Goal: Task Accomplishment & Management: Manage account settings

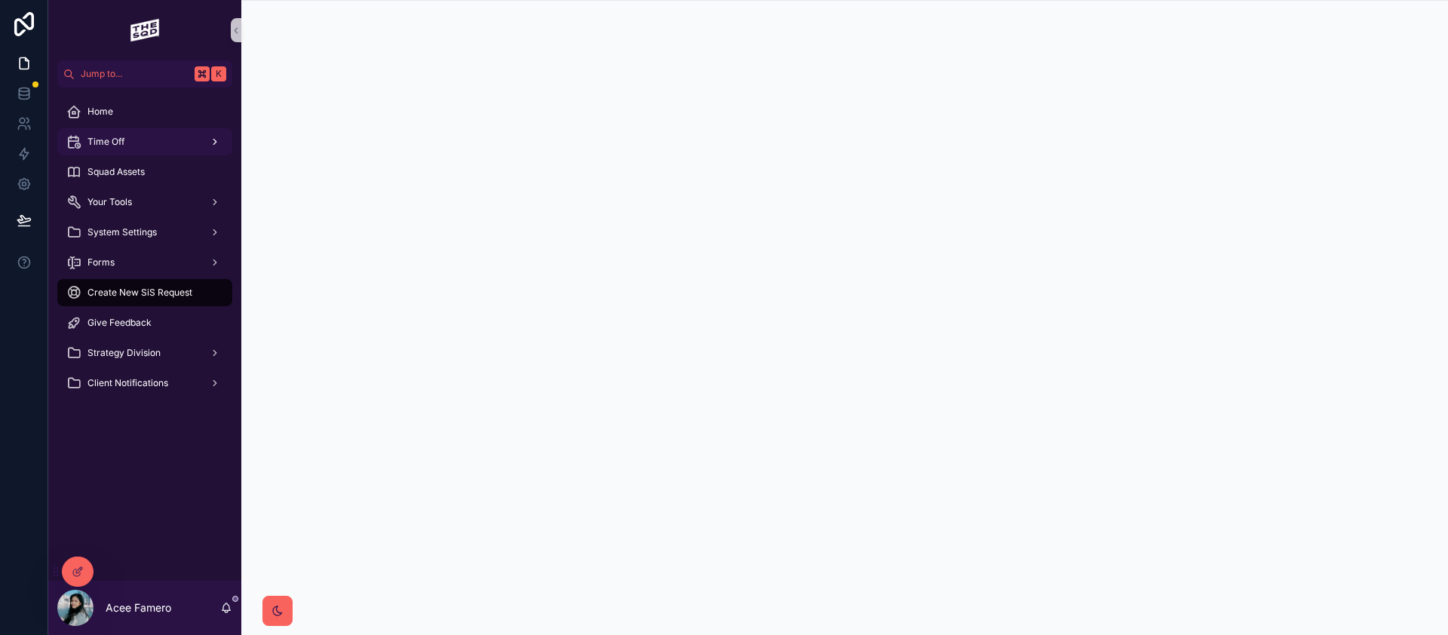
click at [138, 136] on div "Time Off" at bounding box center [144, 142] width 157 height 24
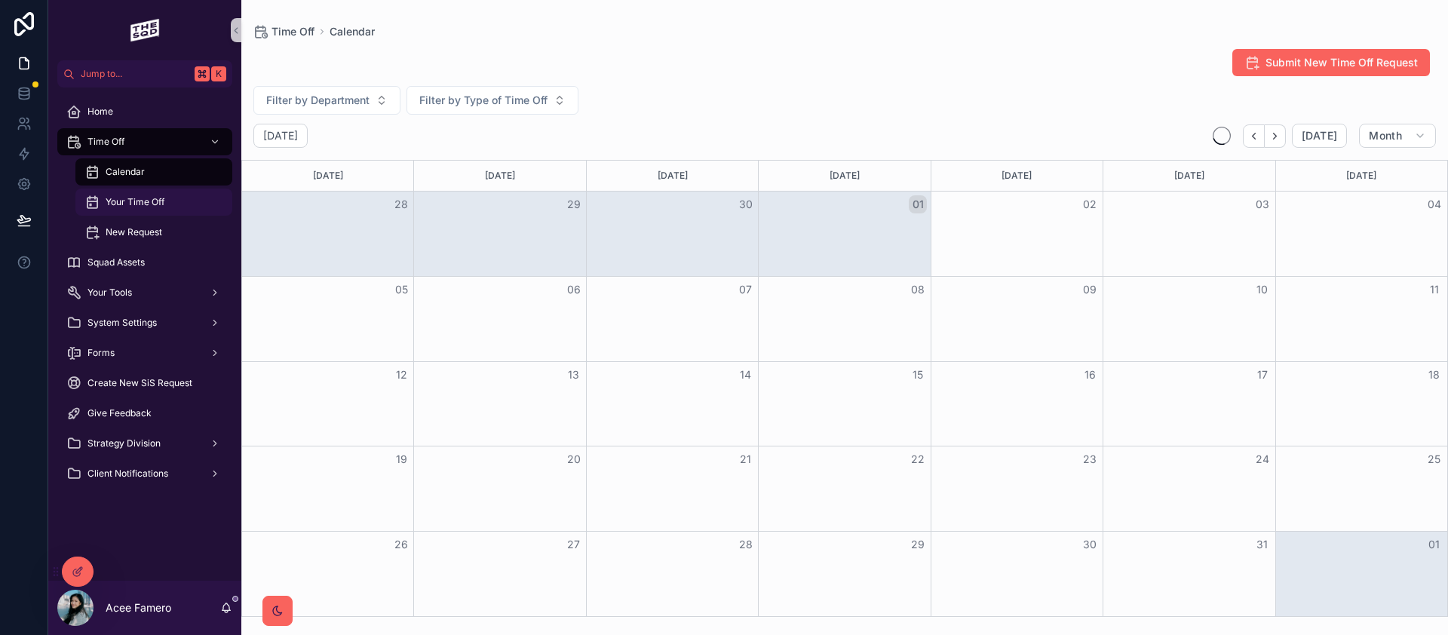
click at [128, 204] on span "Your Time Off" at bounding box center [135, 202] width 59 height 12
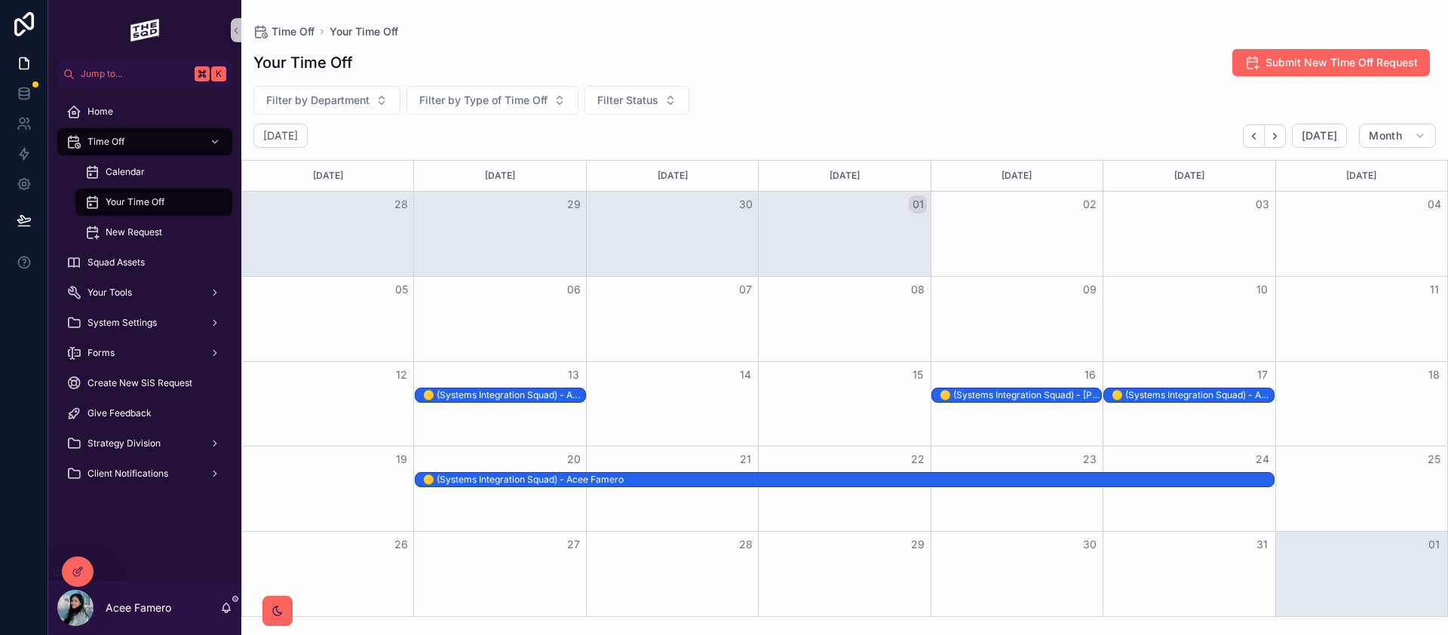
click at [511, 394] on div "🟡 (Systems Integration Squad) - Acee Famero" at bounding box center [503, 395] width 161 height 12
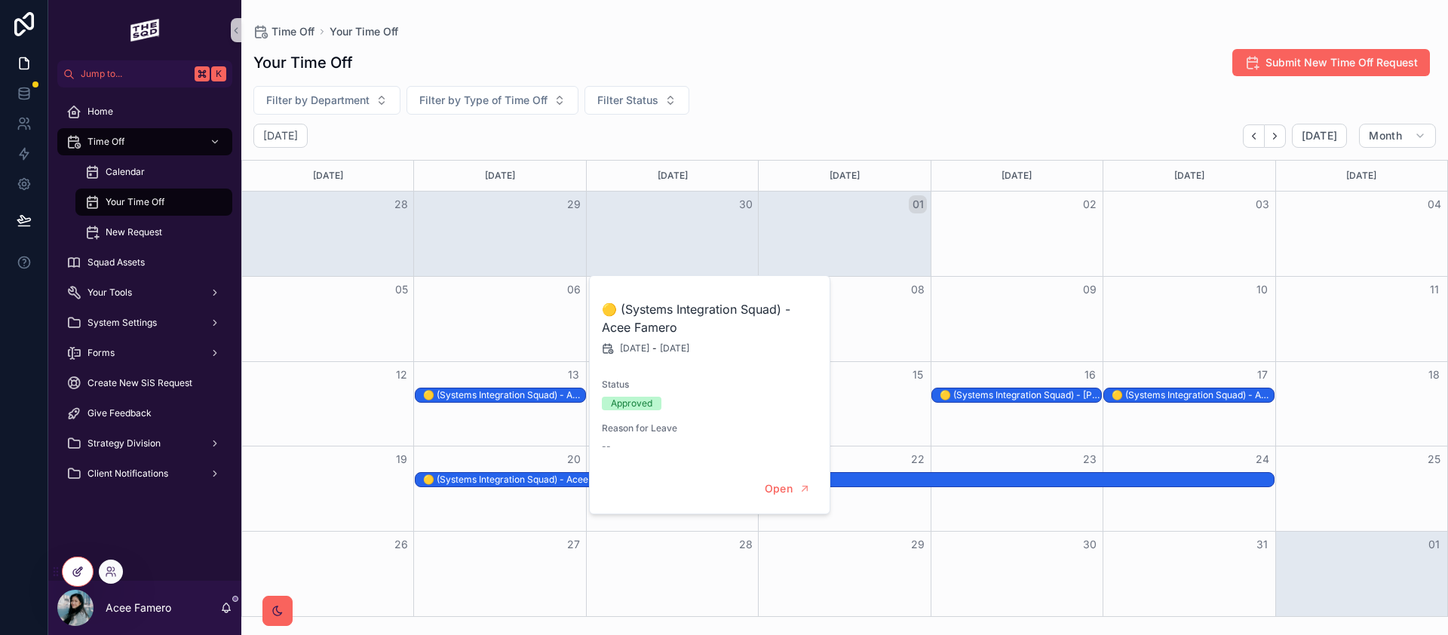
click at [82, 570] on icon at bounding box center [78, 571] width 12 height 12
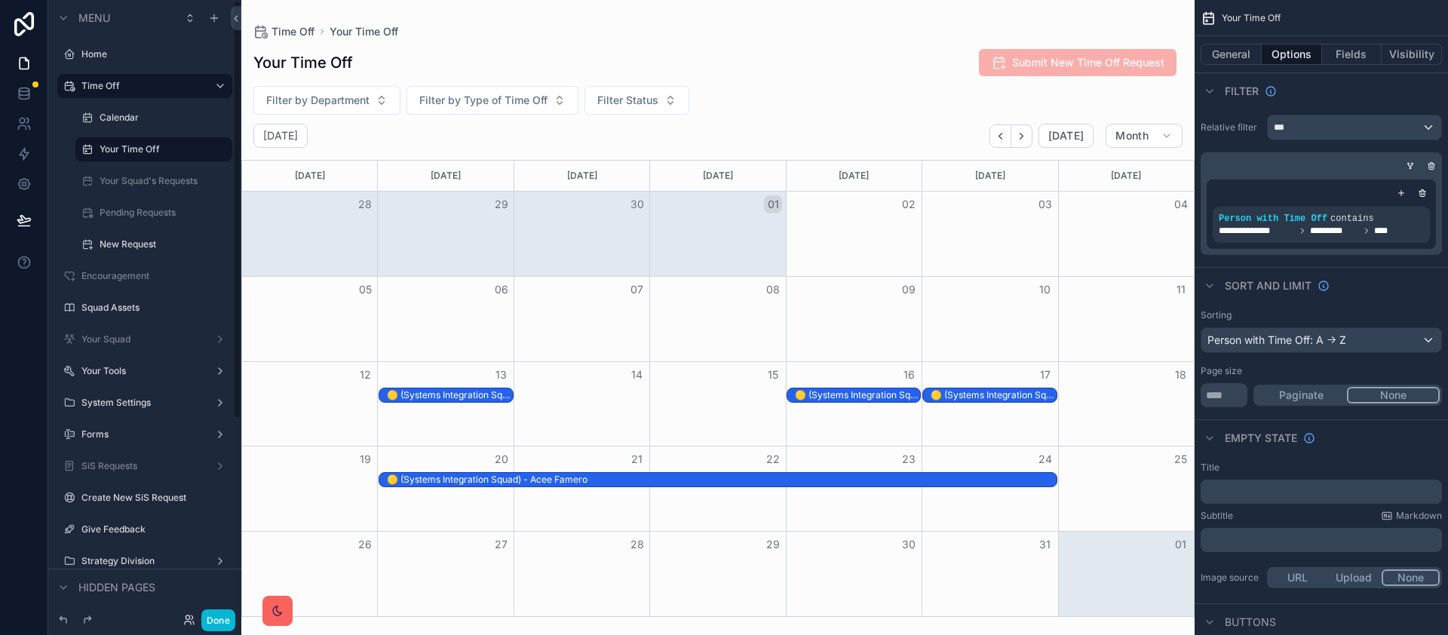
click at [445, 391] on div "🟡 (Systems Integration Squad) - Acee Famero" at bounding box center [449, 395] width 125 height 12
click at [444, 394] on div "🟡 (Systems Integration Squad) - Acee Famero" at bounding box center [449, 395] width 125 height 12
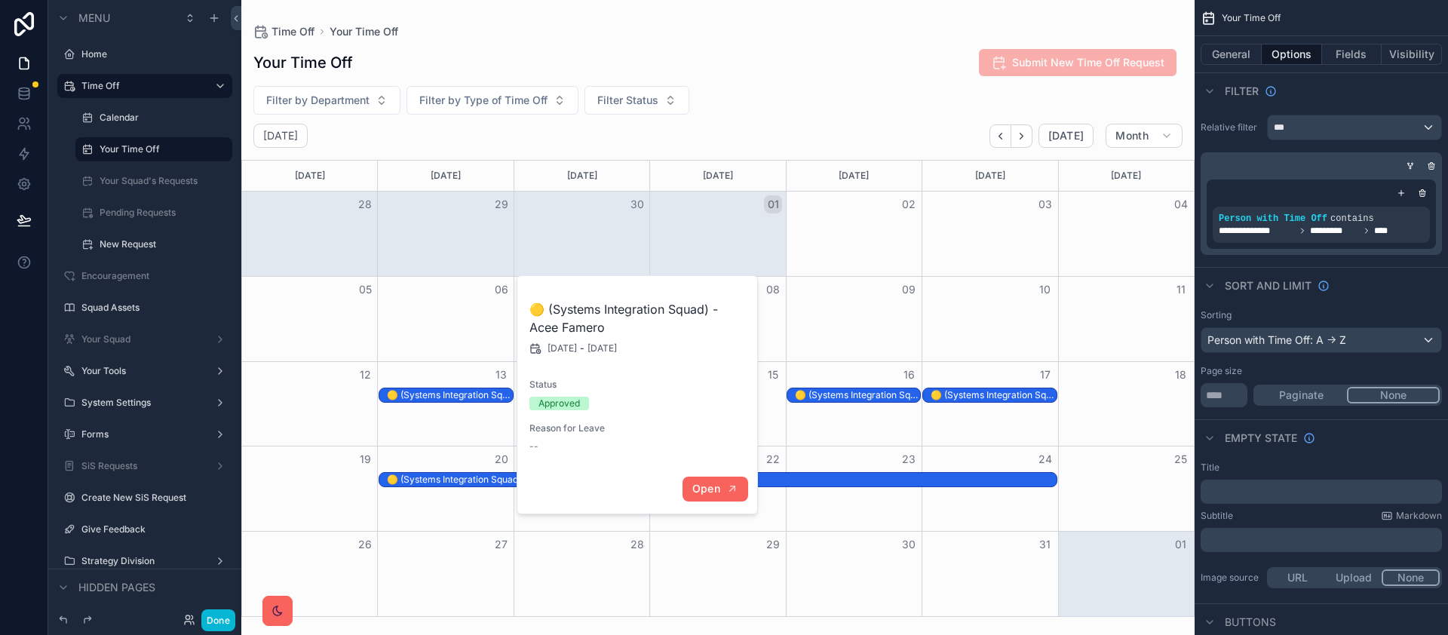
click at [719, 487] on span "Open" at bounding box center [706, 489] width 28 height 14
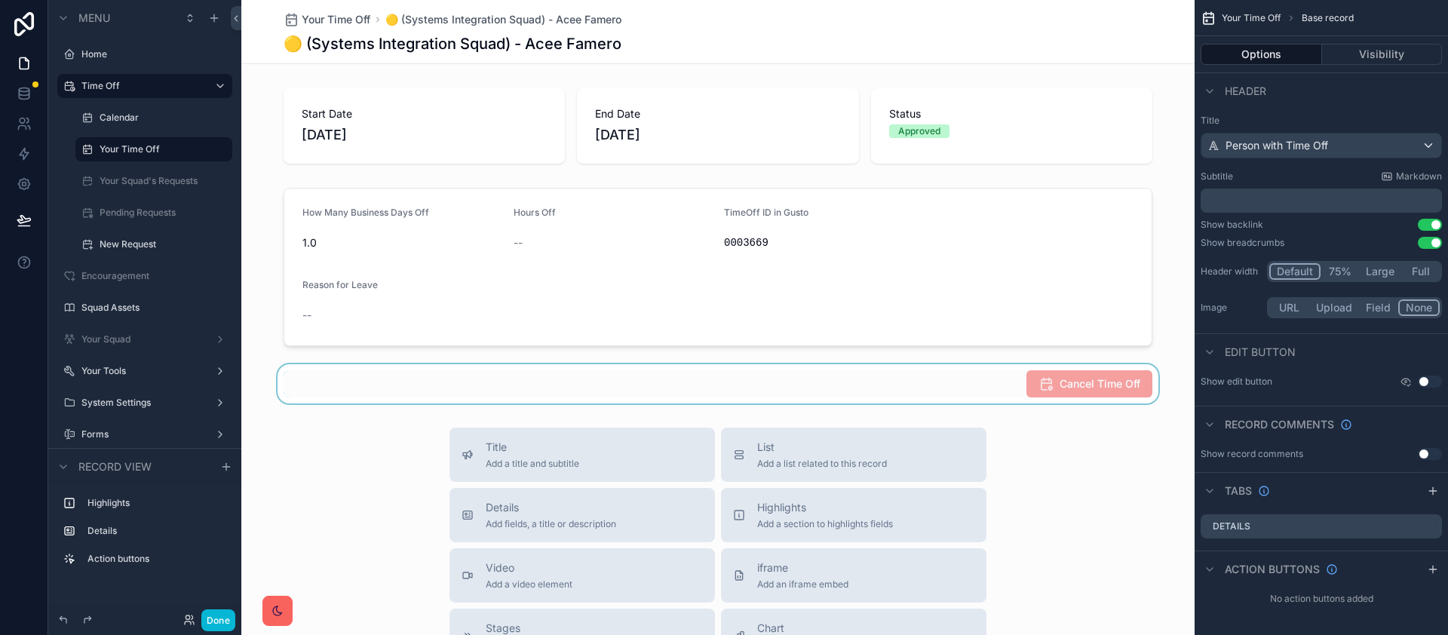
click at [927, 385] on div "scrollable content" at bounding box center [717, 383] width 953 height 39
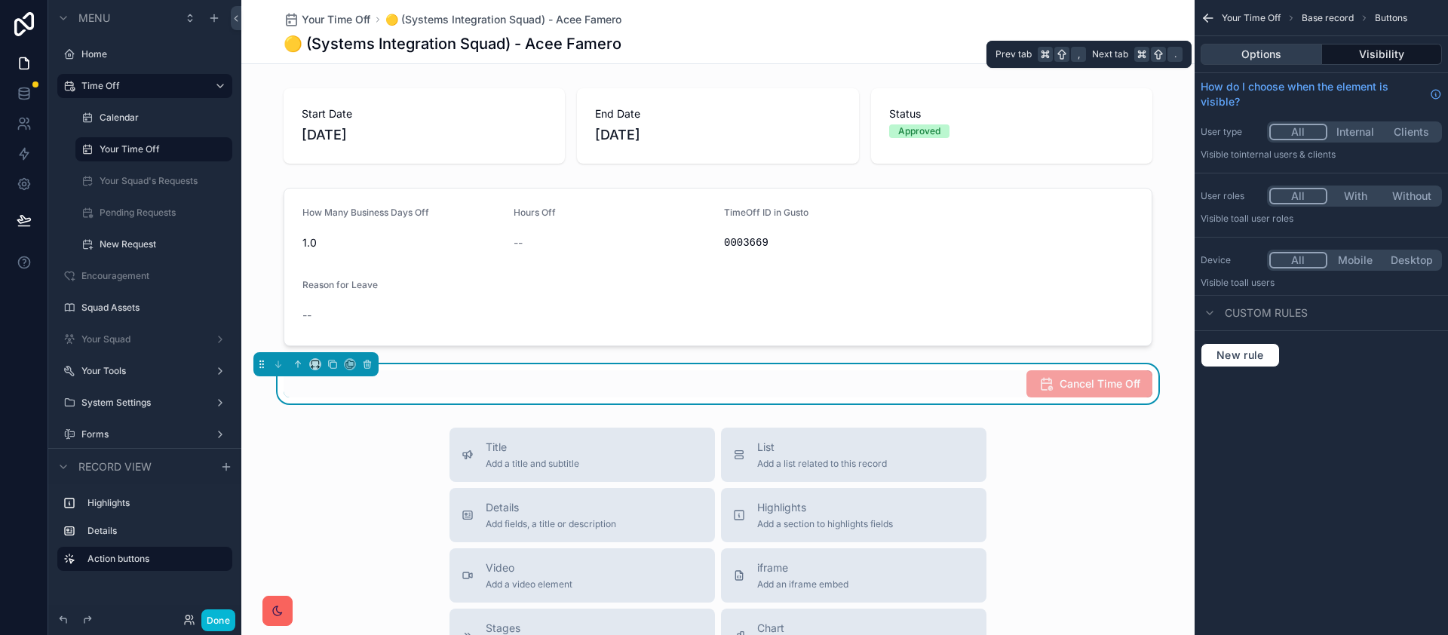
click at [1283, 48] on button "Options" at bounding box center [1260, 54] width 121 height 21
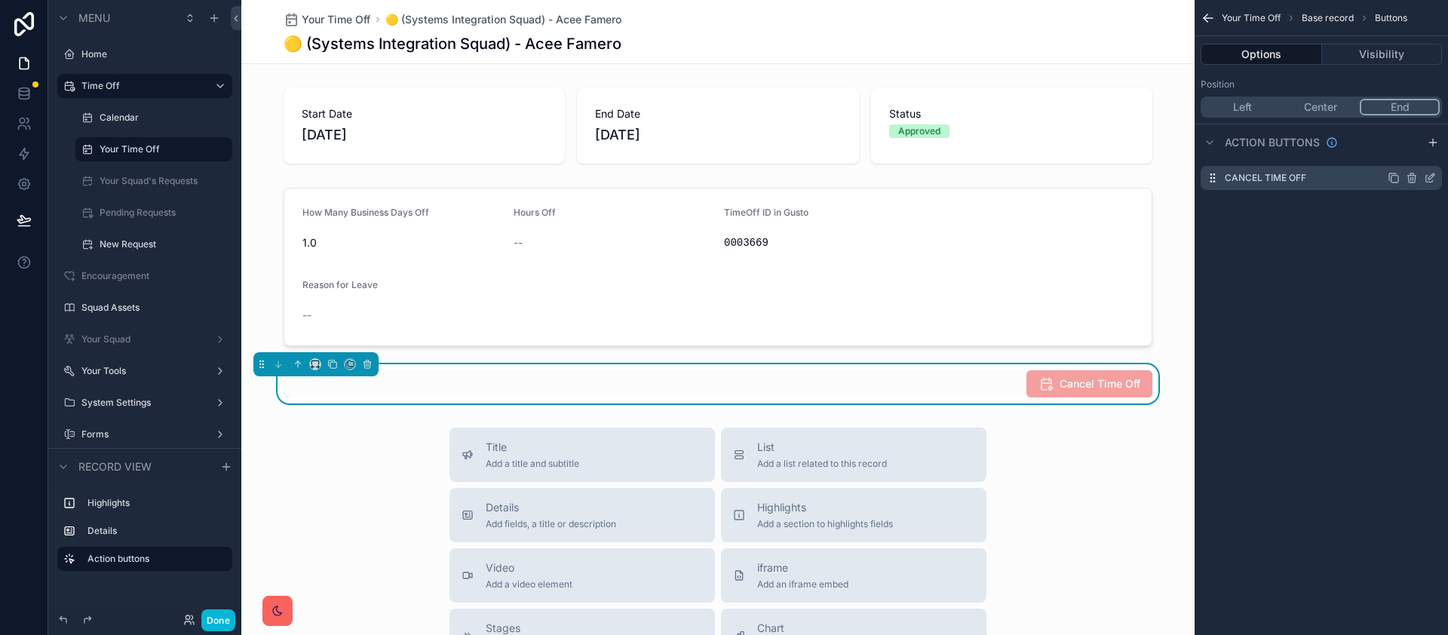
click at [1277, 179] on label "Cancel Time Off" at bounding box center [1264, 178] width 81 height 12
click at [1358, 55] on button "Visibility" at bounding box center [1382, 54] width 121 height 21
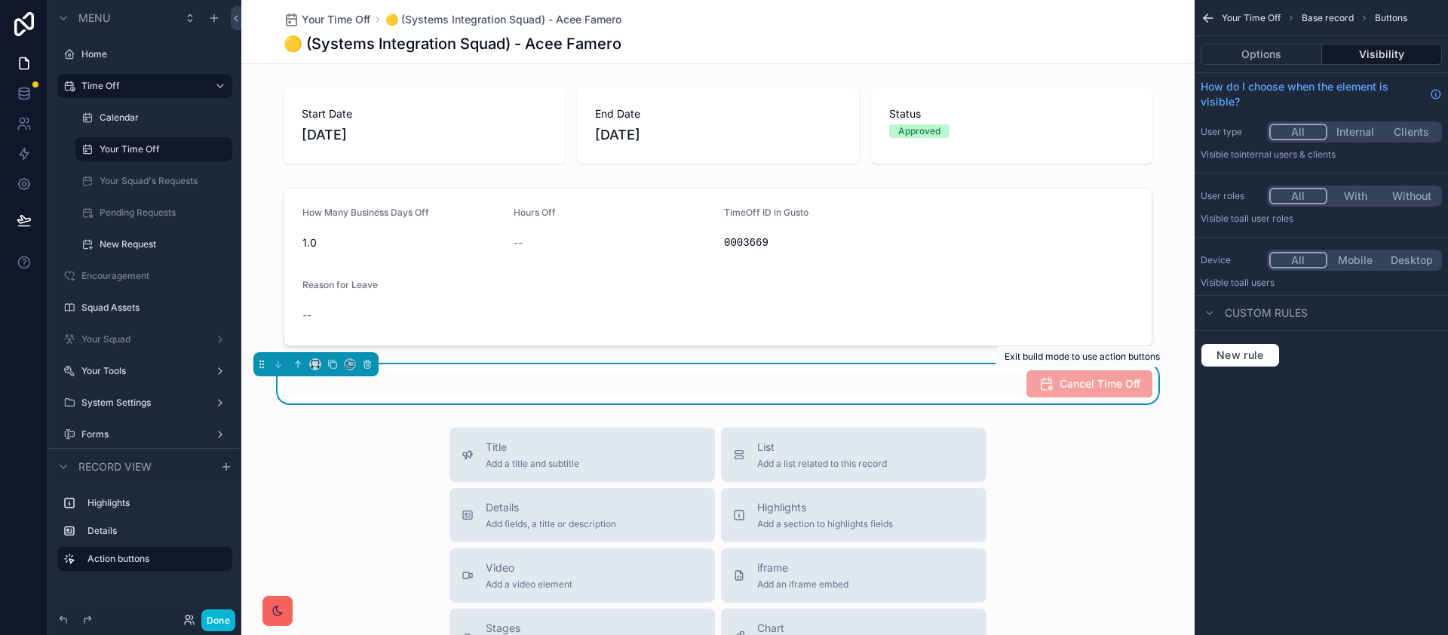
click at [1045, 388] on span "Cancel Time Off" at bounding box center [1089, 383] width 126 height 27
click at [1289, 52] on button "Options" at bounding box center [1260, 54] width 121 height 21
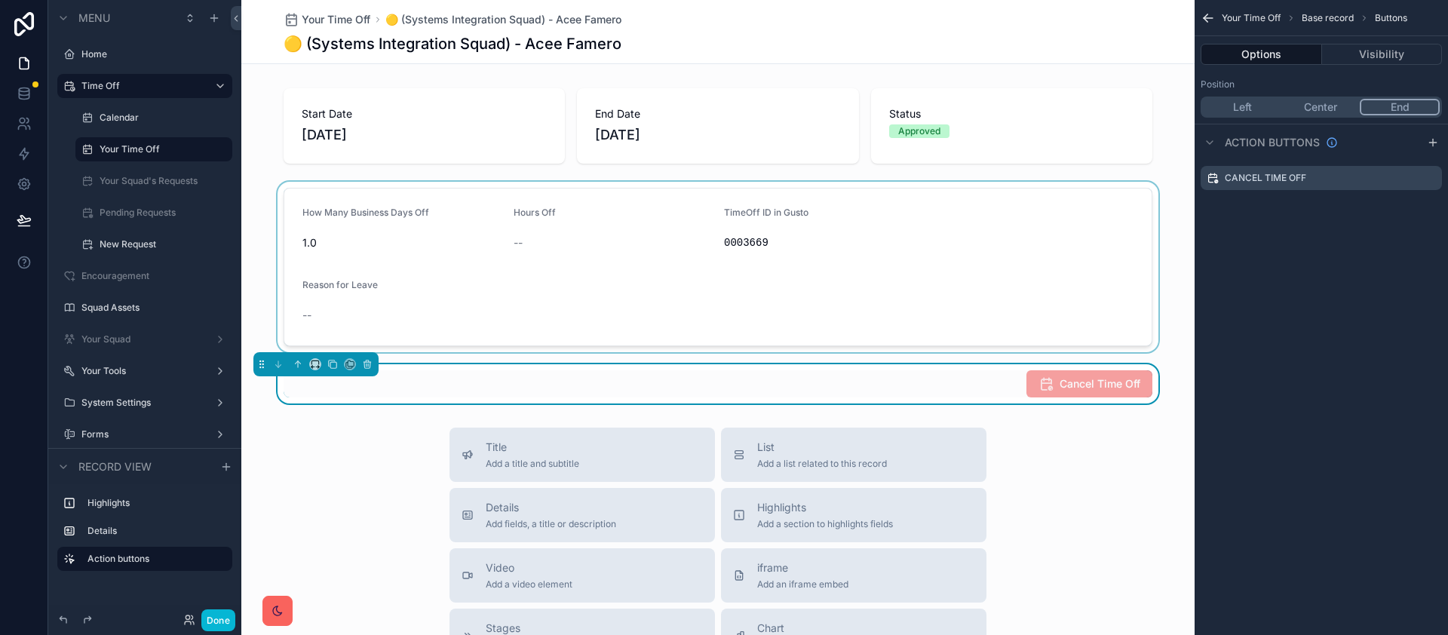
click at [956, 232] on div "scrollable content" at bounding box center [717, 267] width 953 height 170
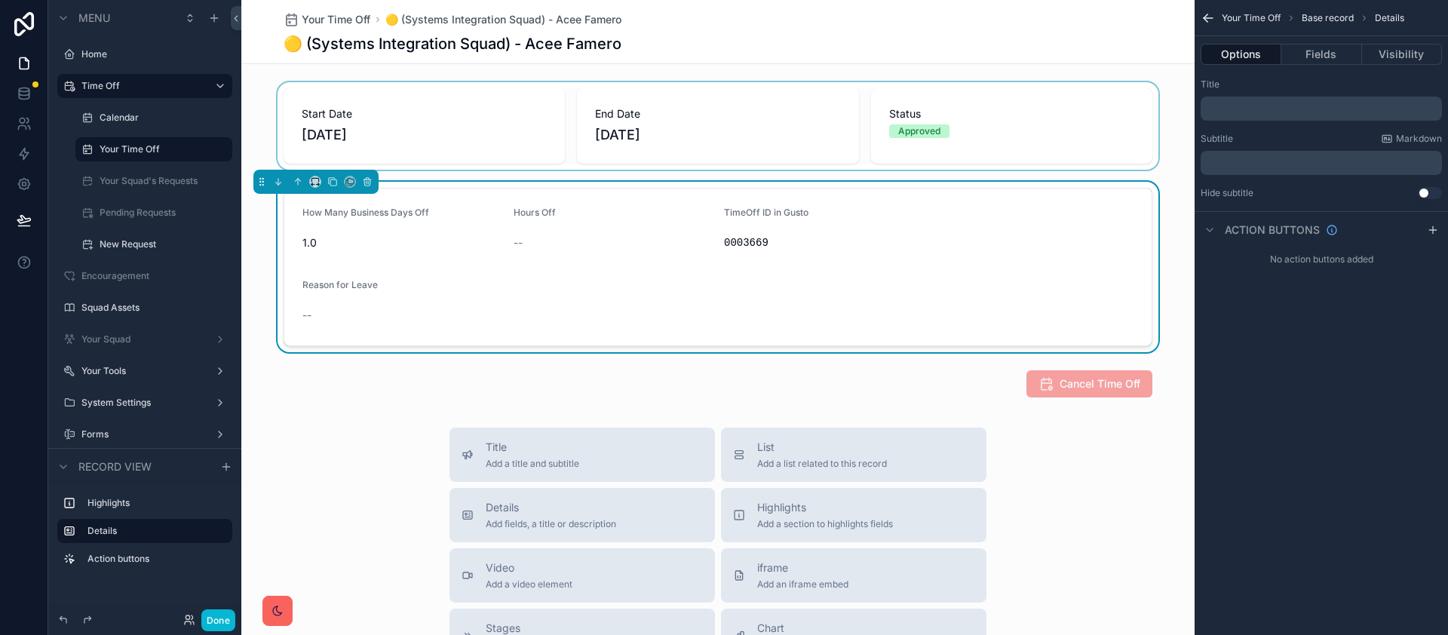
click at [1107, 130] on div "scrollable content" at bounding box center [717, 125] width 953 height 87
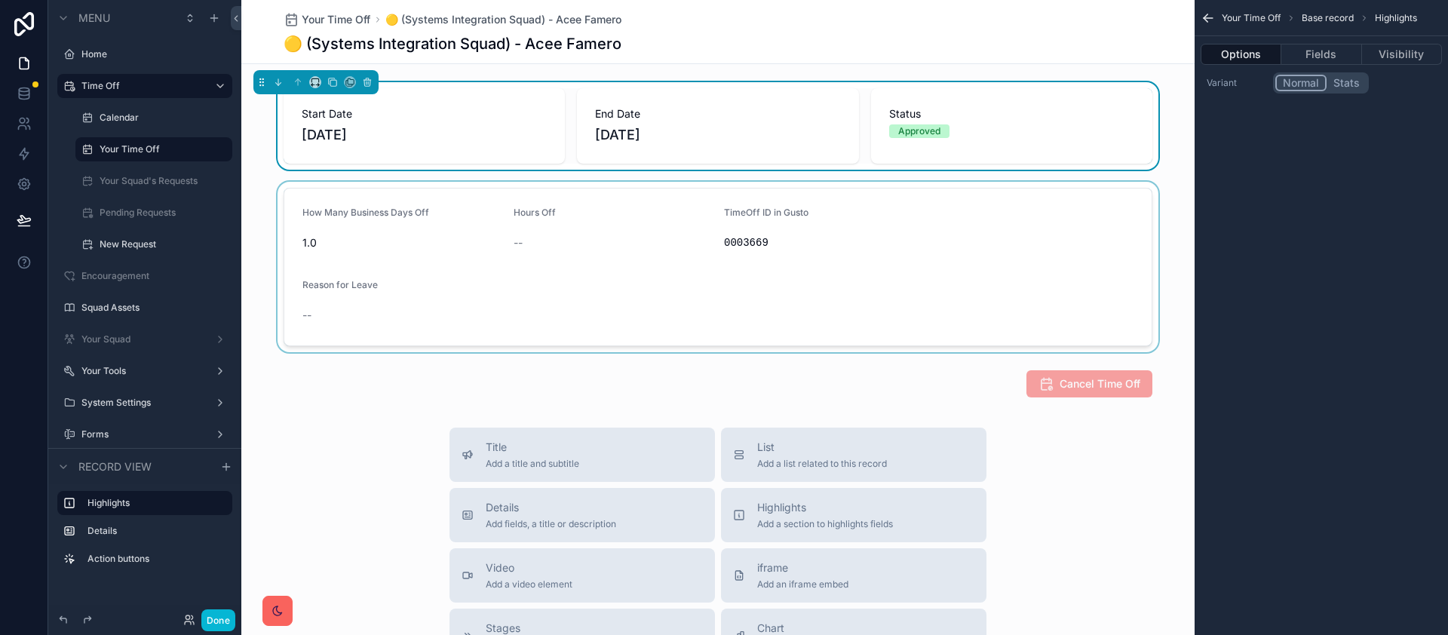
click at [995, 44] on div "🟡 (Systems Integration Squad) - Acee Famero" at bounding box center [718, 43] width 869 height 21
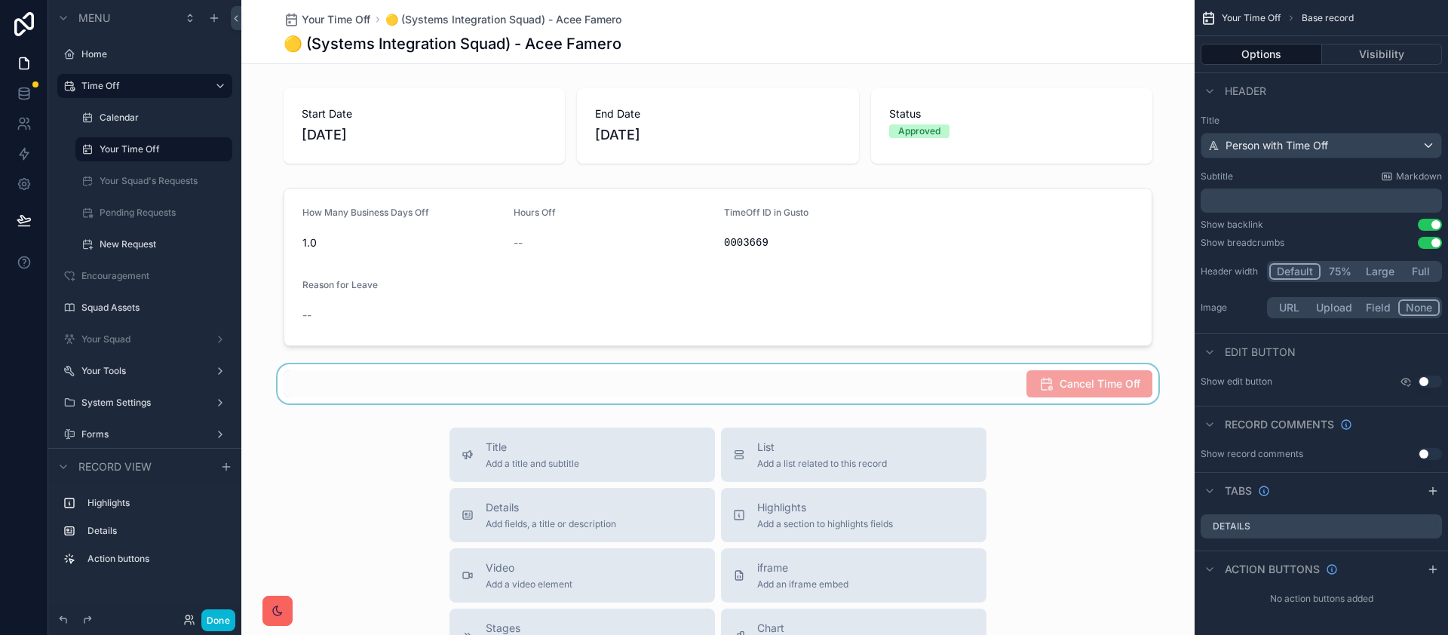
click at [966, 386] on div "scrollable content" at bounding box center [717, 383] width 953 height 39
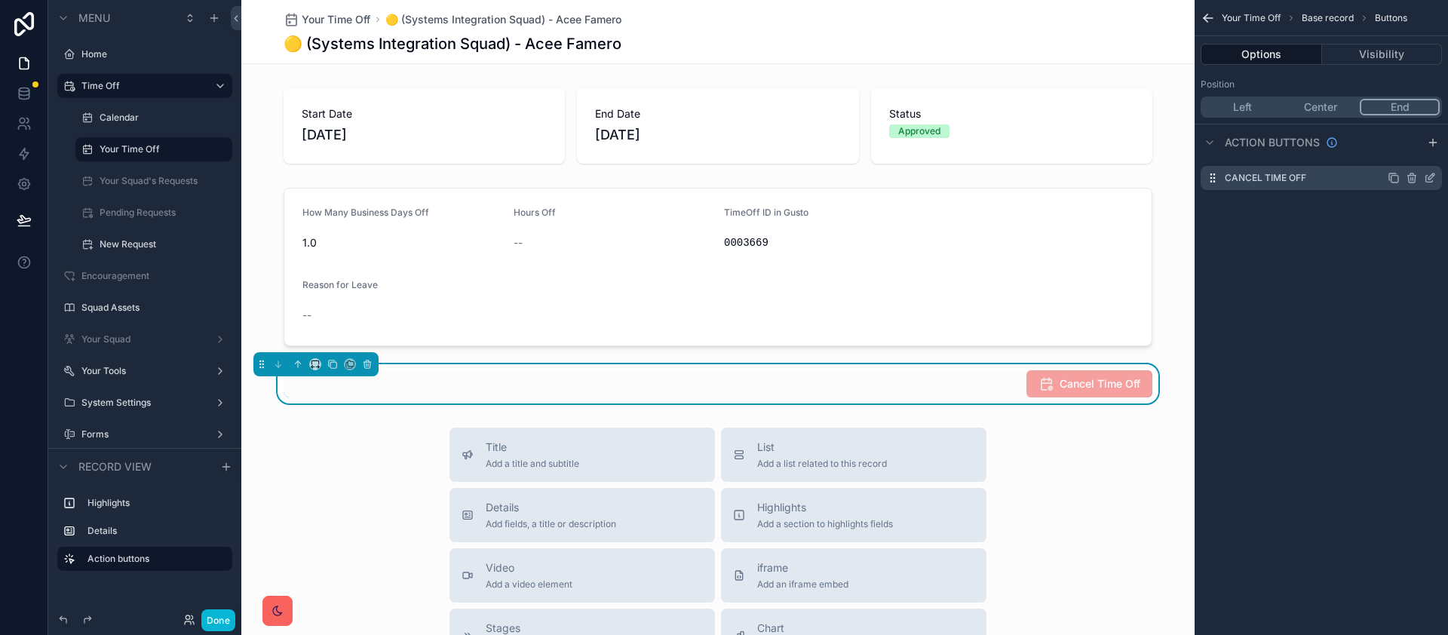
click at [1302, 173] on label "Cancel Time Off" at bounding box center [1264, 178] width 81 height 12
click at [1437, 178] on div "Cancel Time Off" at bounding box center [1320, 178] width 241 height 24
click at [1433, 179] on icon "scrollable content" at bounding box center [1430, 178] width 12 height 12
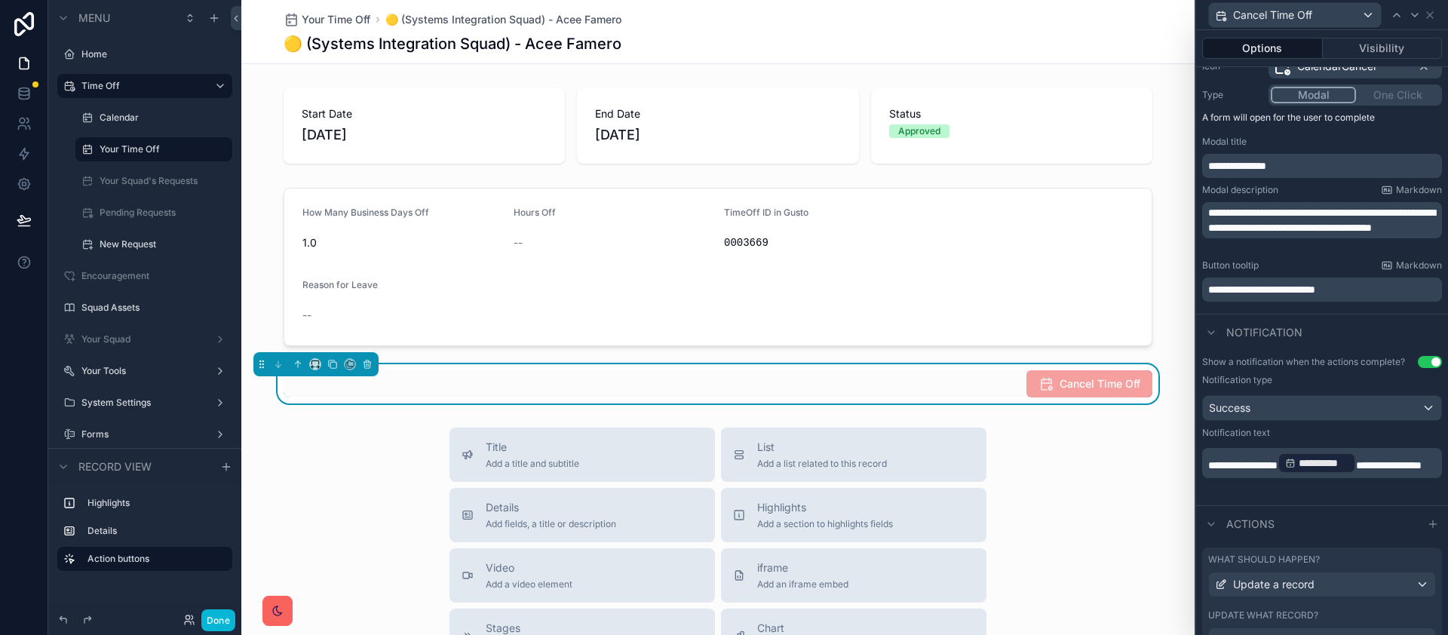
scroll to position [241, 0]
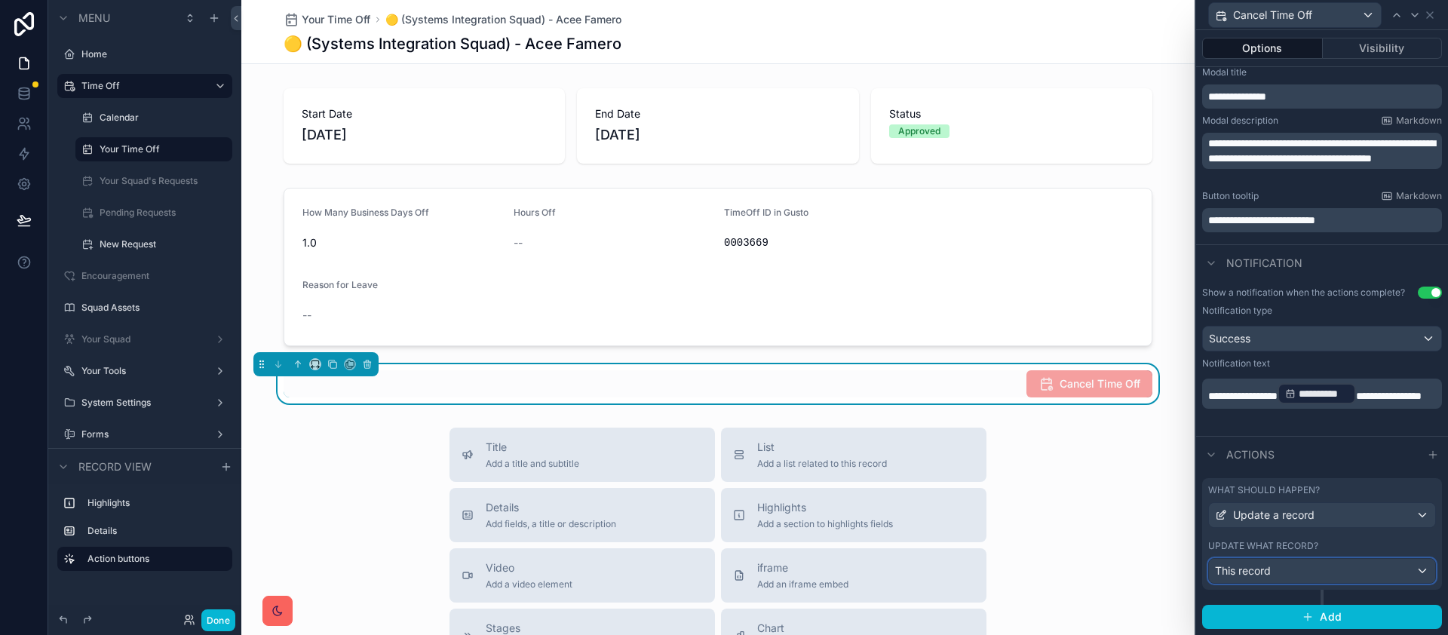
click at [1296, 575] on div "This record" at bounding box center [1322, 571] width 226 height 24
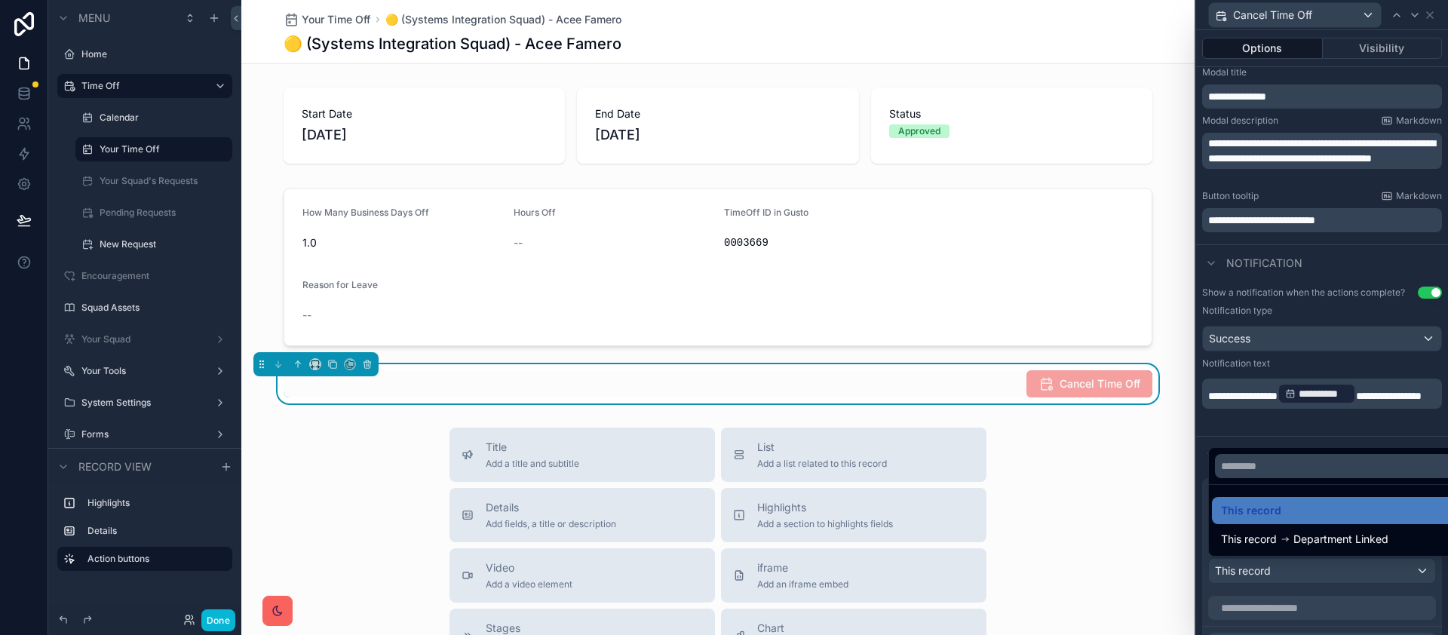
click at [1296, 575] on div at bounding box center [1322, 317] width 252 height 635
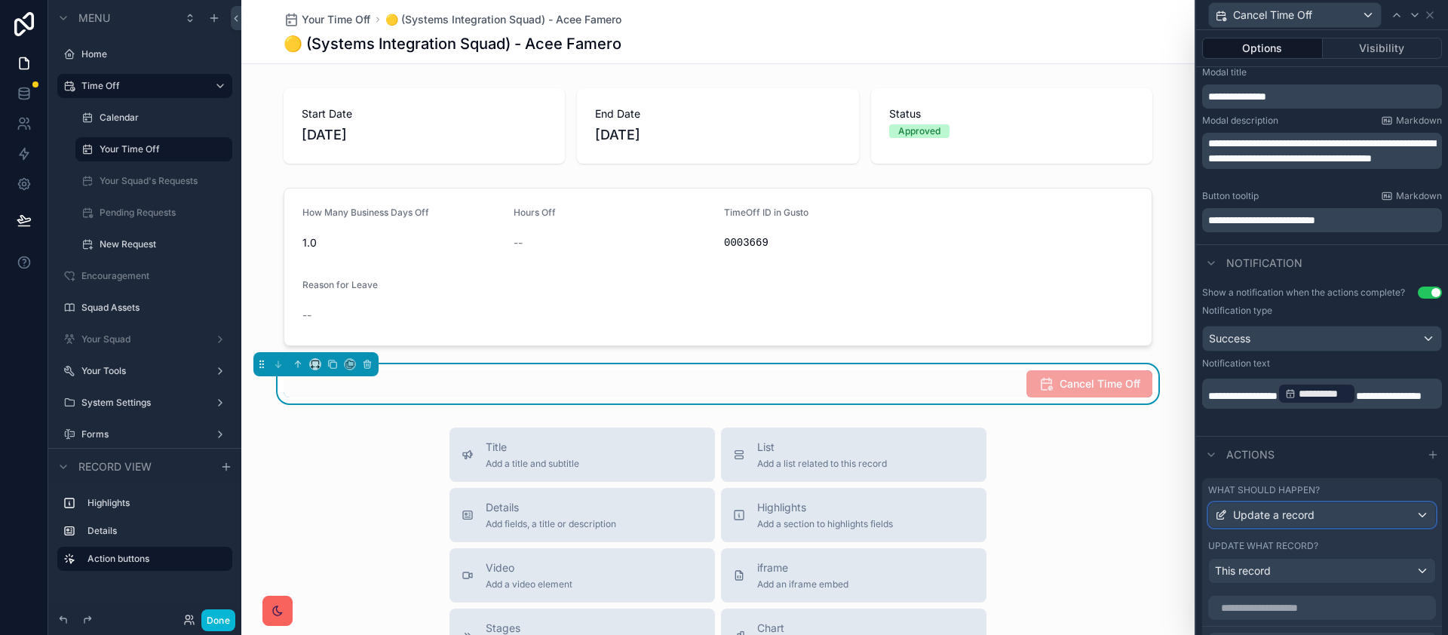
click at [1295, 522] on span "Update a record" at bounding box center [1273, 514] width 81 height 15
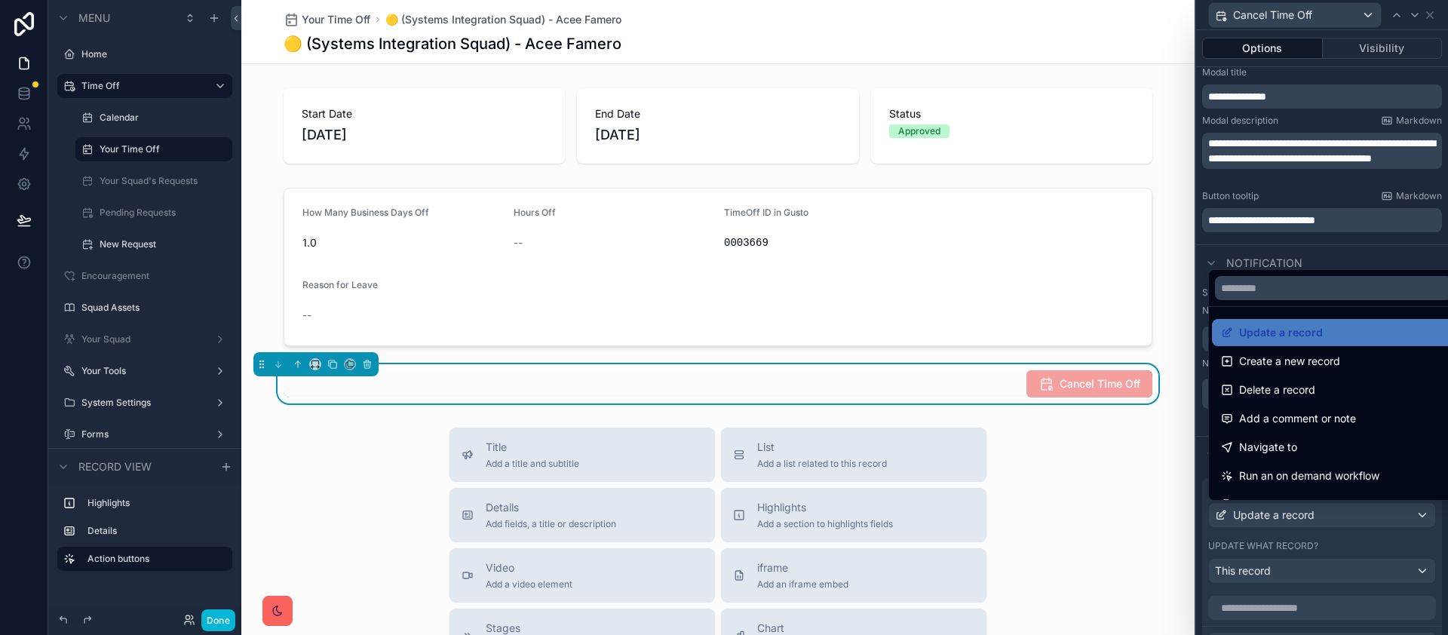
click at [1295, 522] on div at bounding box center [1322, 317] width 252 height 635
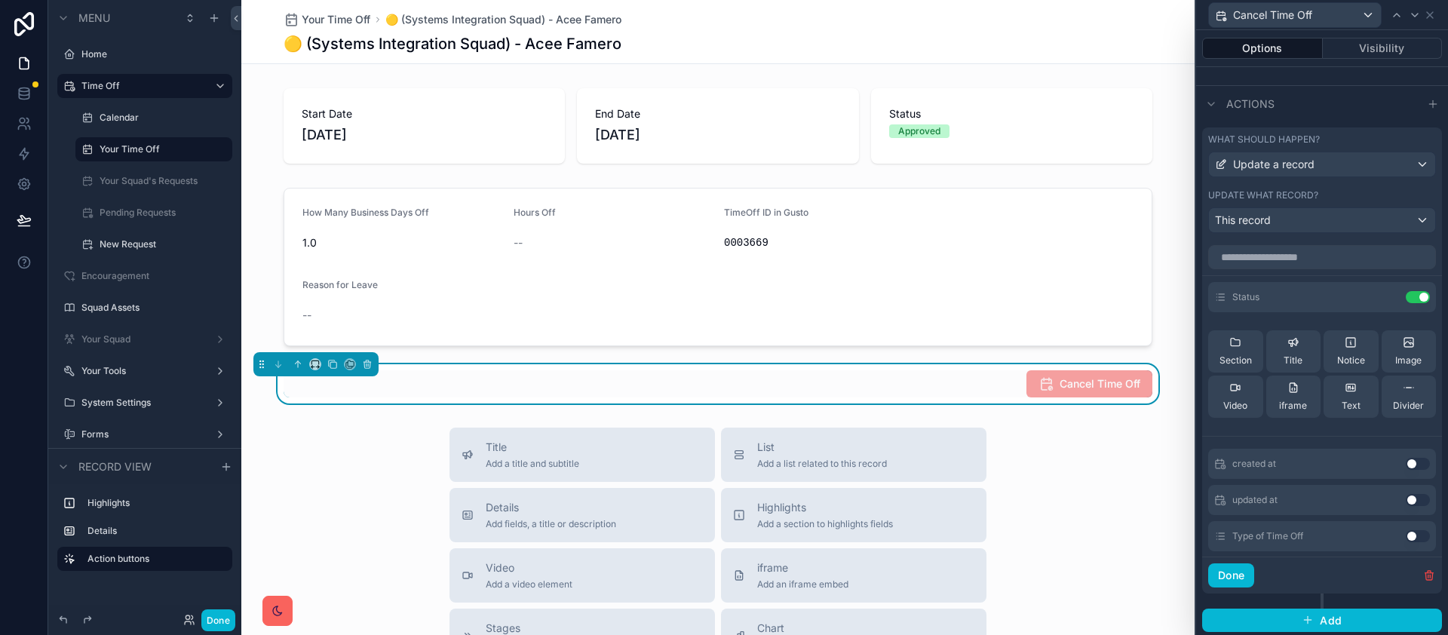
scroll to position [594, 0]
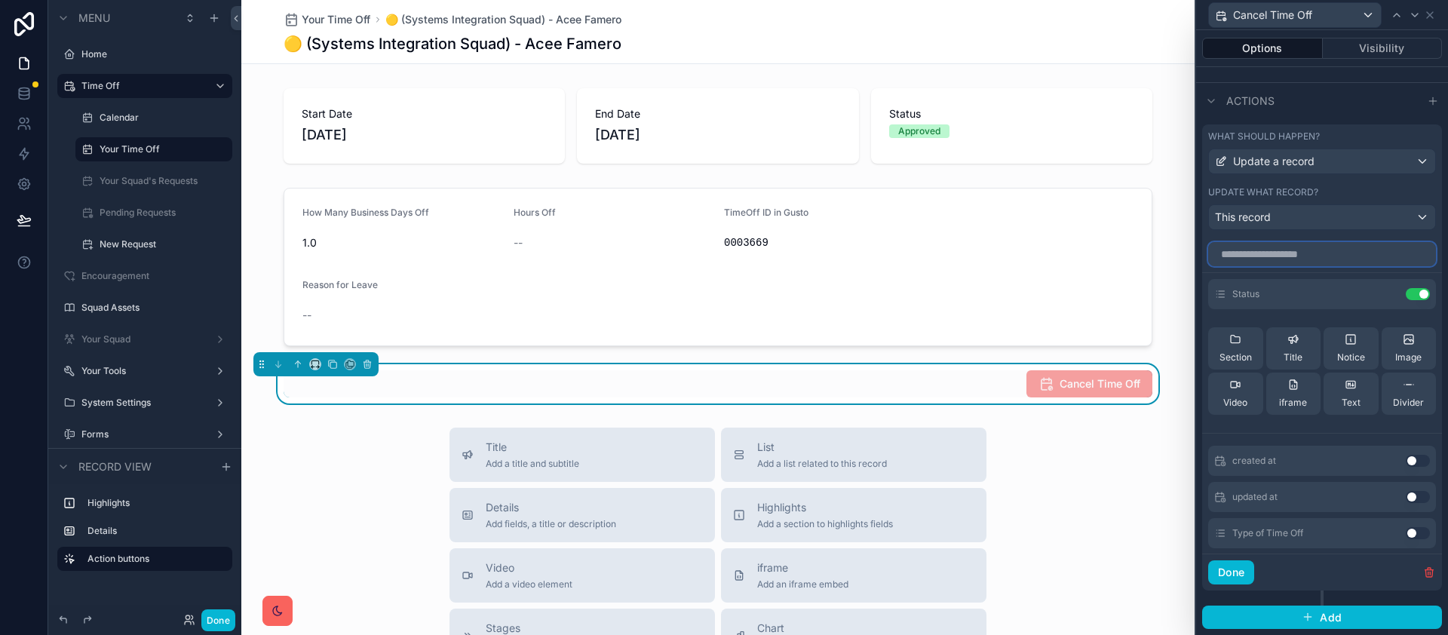
click at [1306, 256] on input "text" at bounding box center [1322, 254] width 228 height 24
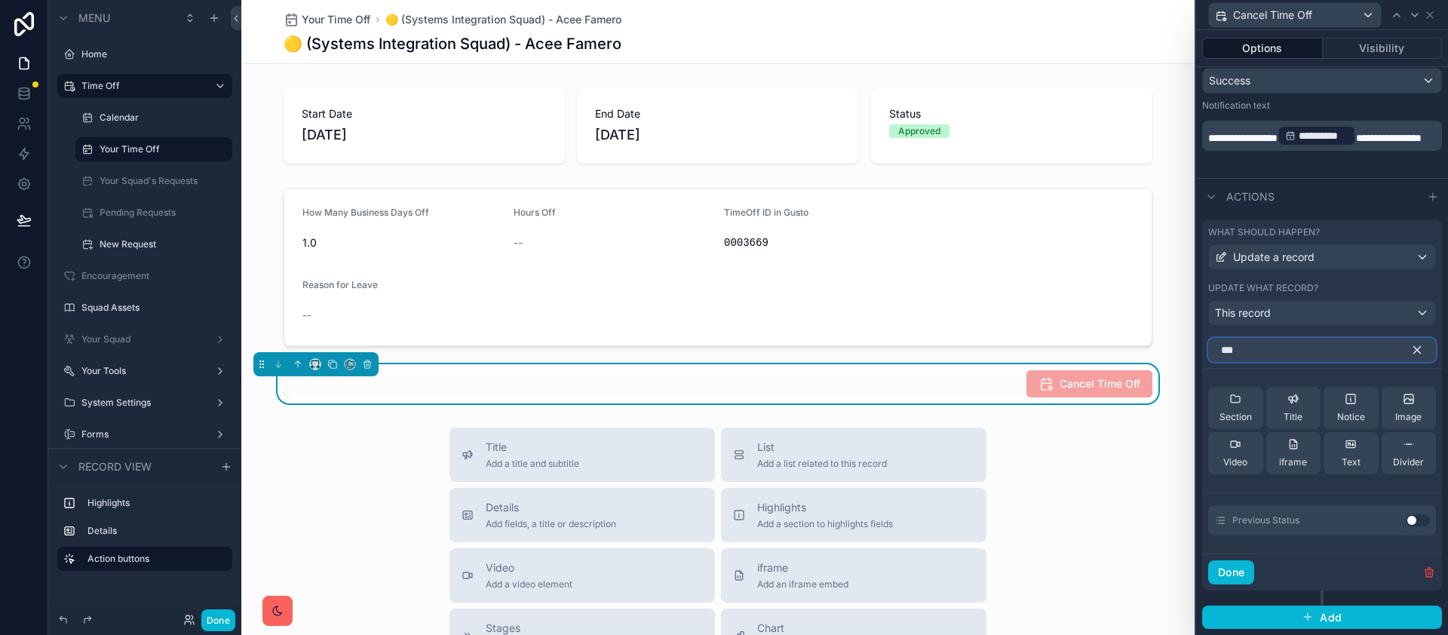
scroll to position [498, 0]
type input "********"
click at [1405, 520] on button "Use setting" at bounding box center [1417, 520] width 24 height 12
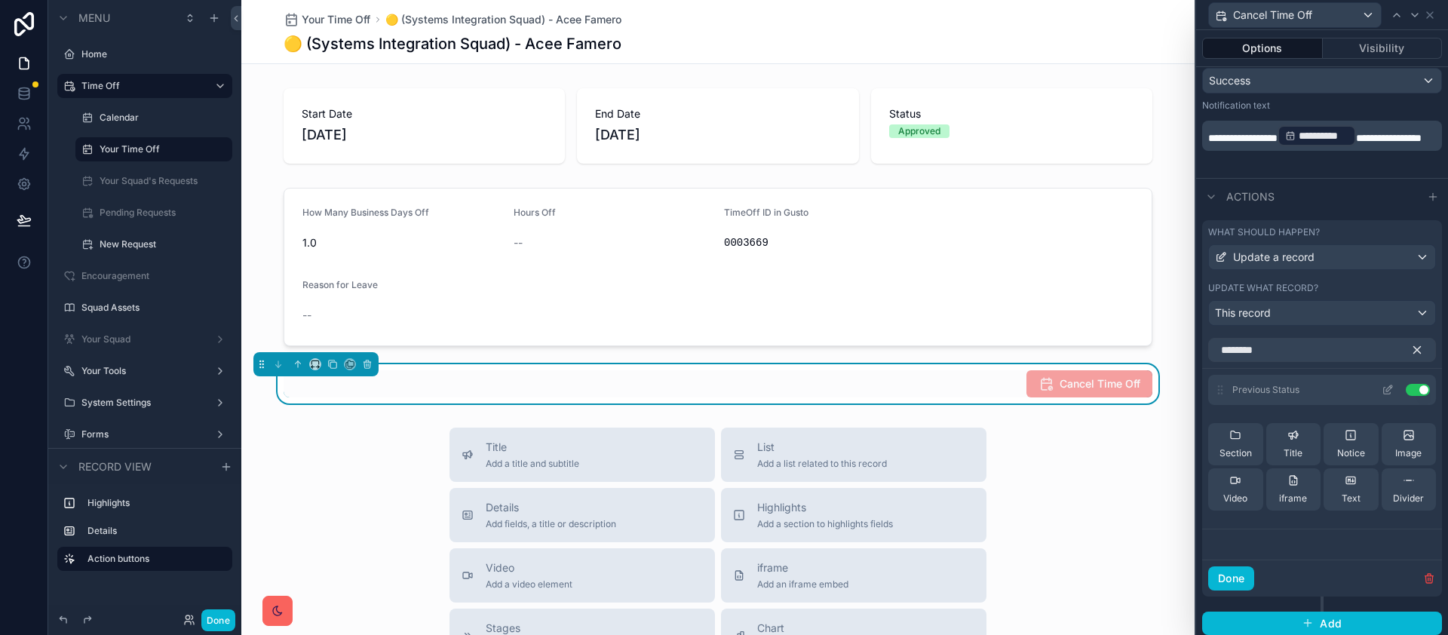
click at [1407, 388] on button "Use setting" at bounding box center [1417, 390] width 24 height 12
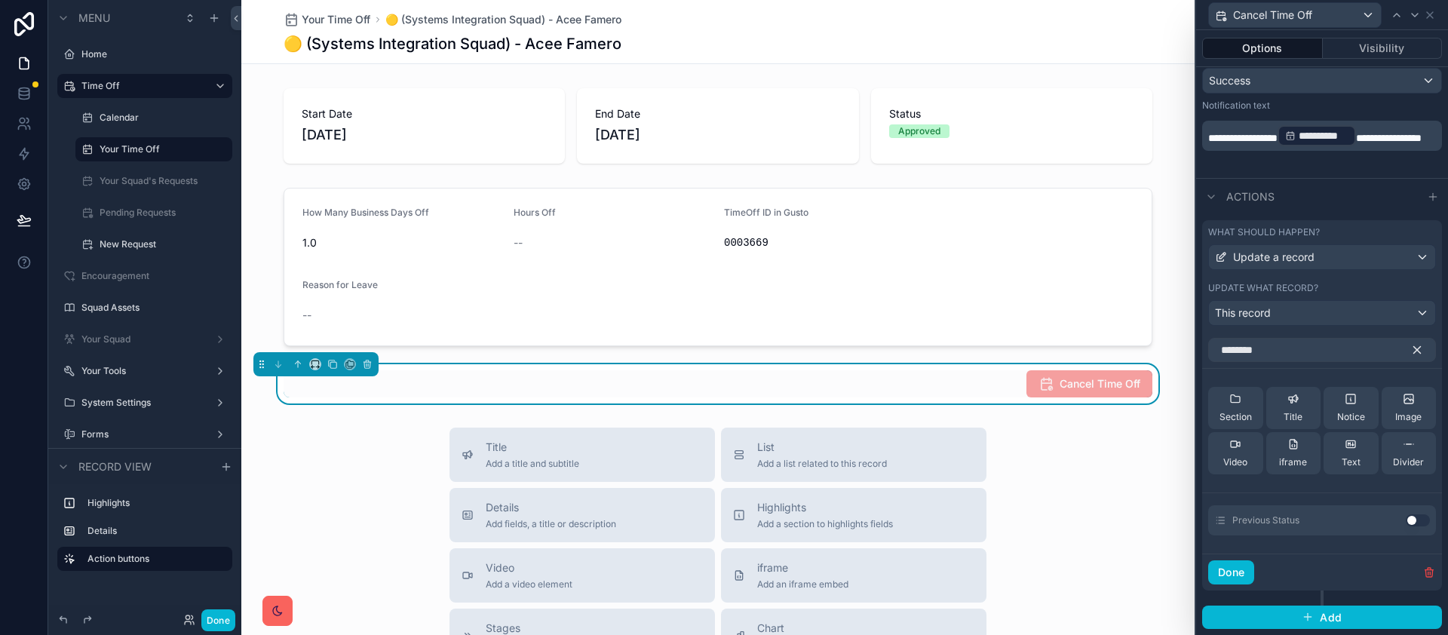
click at [1412, 354] on button "button" at bounding box center [1423, 350] width 26 height 24
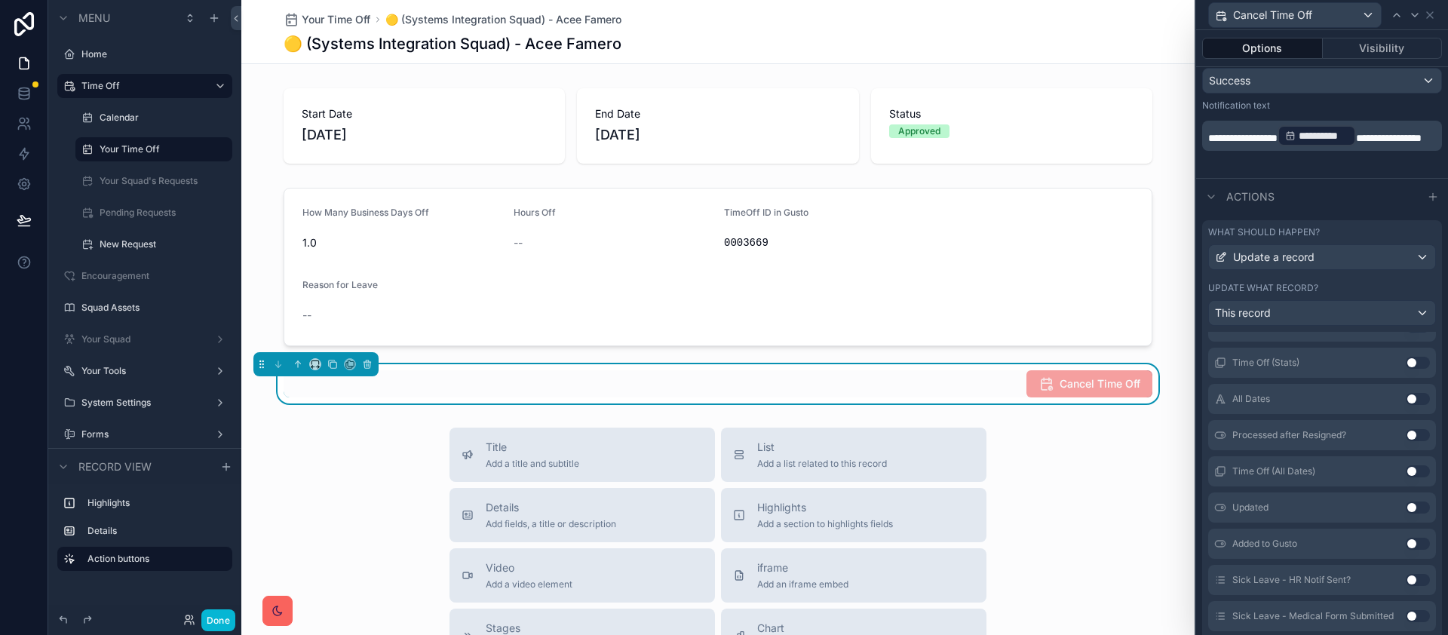
scroll to position [1316, 0]
click at [1405, 582] on button "Use setting" at bounding box center [1417, 580] width 24 height 12
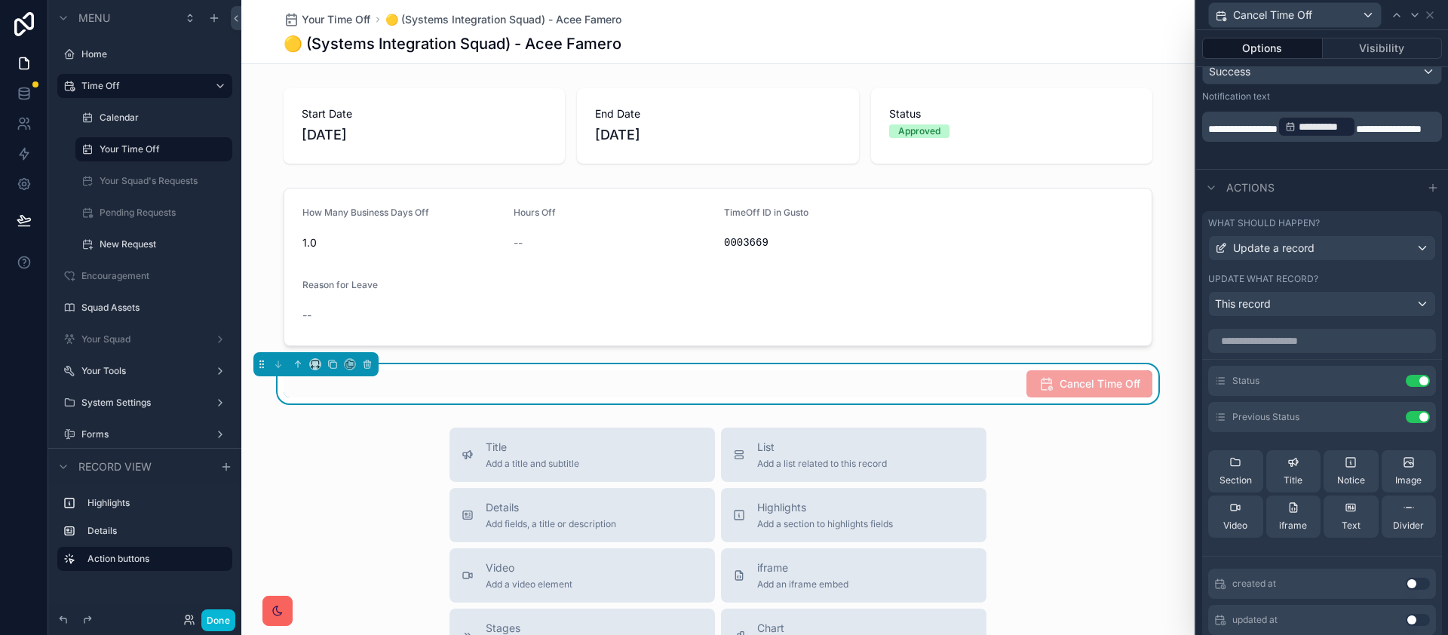
scroll to position [526, 0]
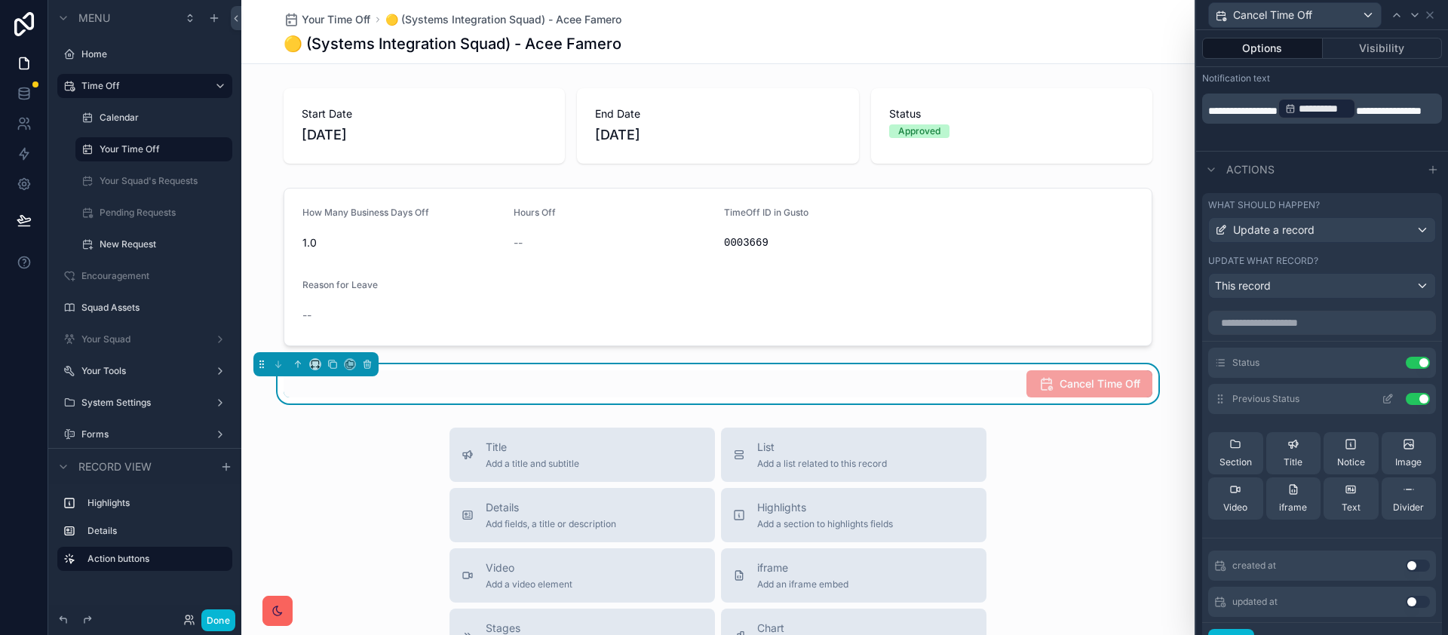
click at [1275, 407] on div "Previous Status Use setting" at bounding box center [1322, 399] width 228 height 30
click at [1381, 396] on icon at bounding box center [1387, 399] width 12 height 12
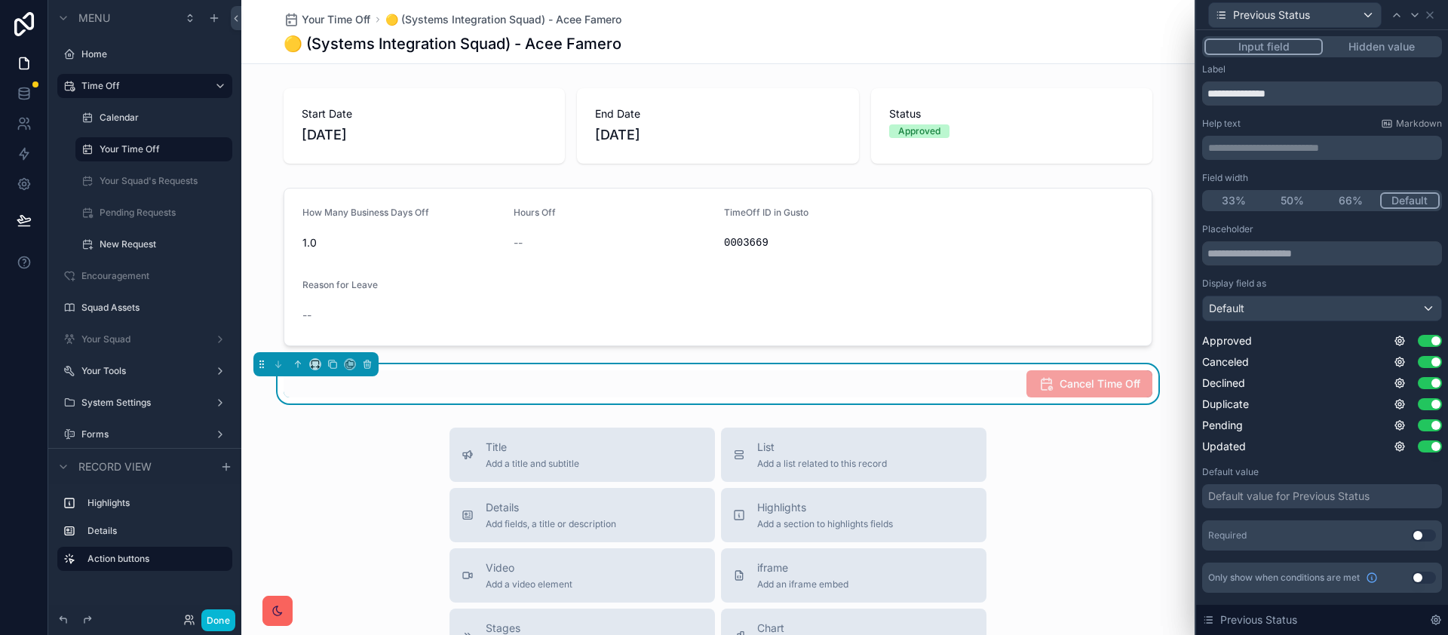
click at [1325, 501] on div "Default value for Previous Status" at bounding box center [1288, 496] width 161 height 15
click at [1326, 496] on div "Default value for Previous Status" at bounding box center [1288, 496] width 161 height 15
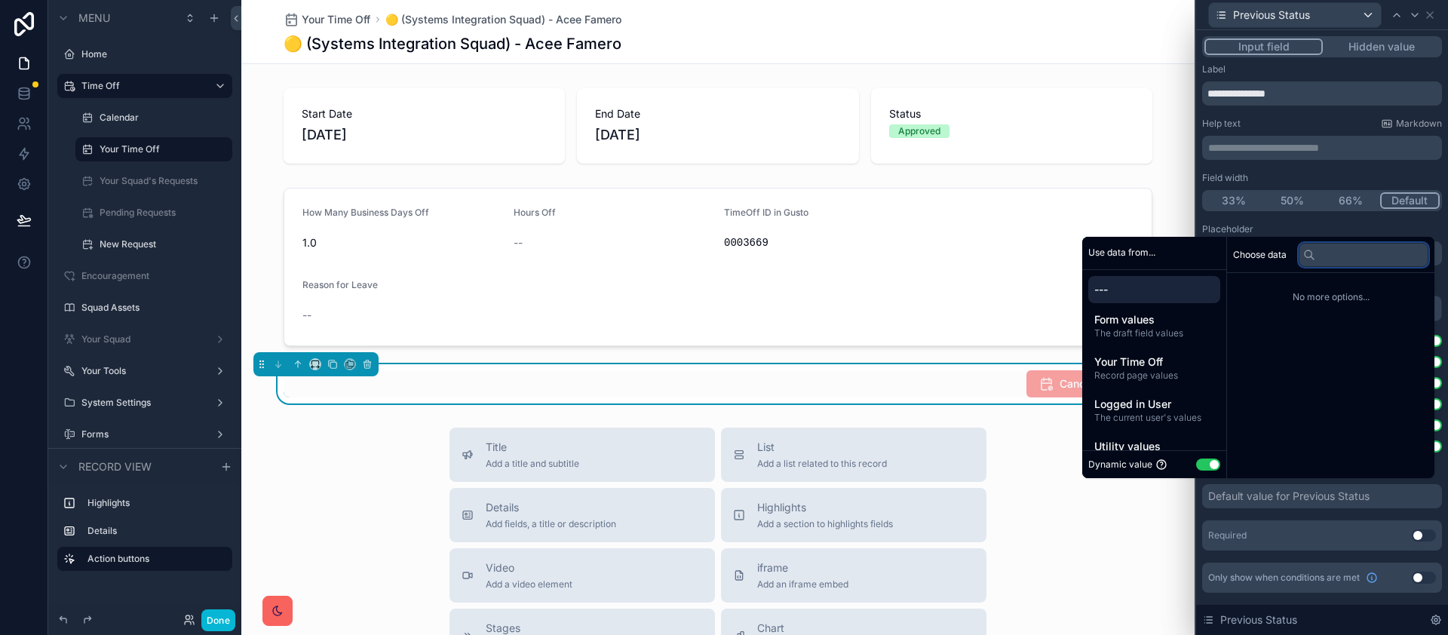
click at [1337, 253] on input "text" at bounding box center [1363, 255] width 130 height 24
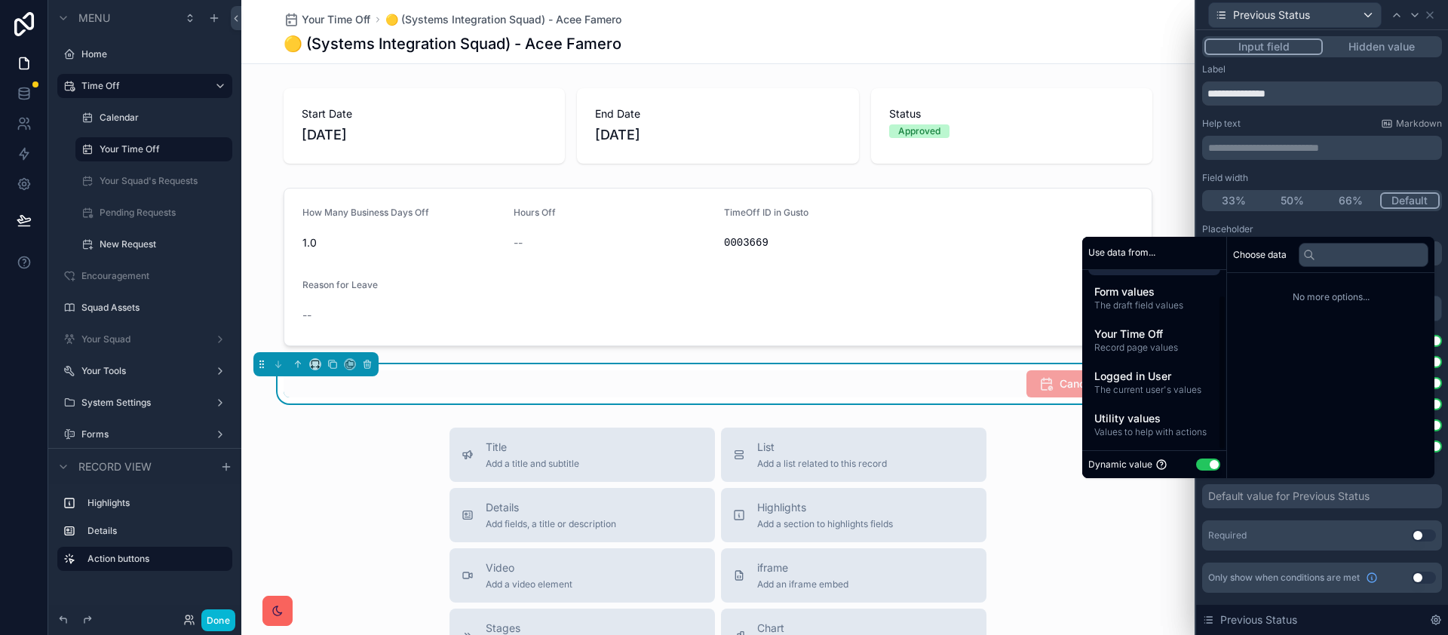
click at [1196, 467] on button "Use setting" at bounding box center [1208, 464] width 24 height 12
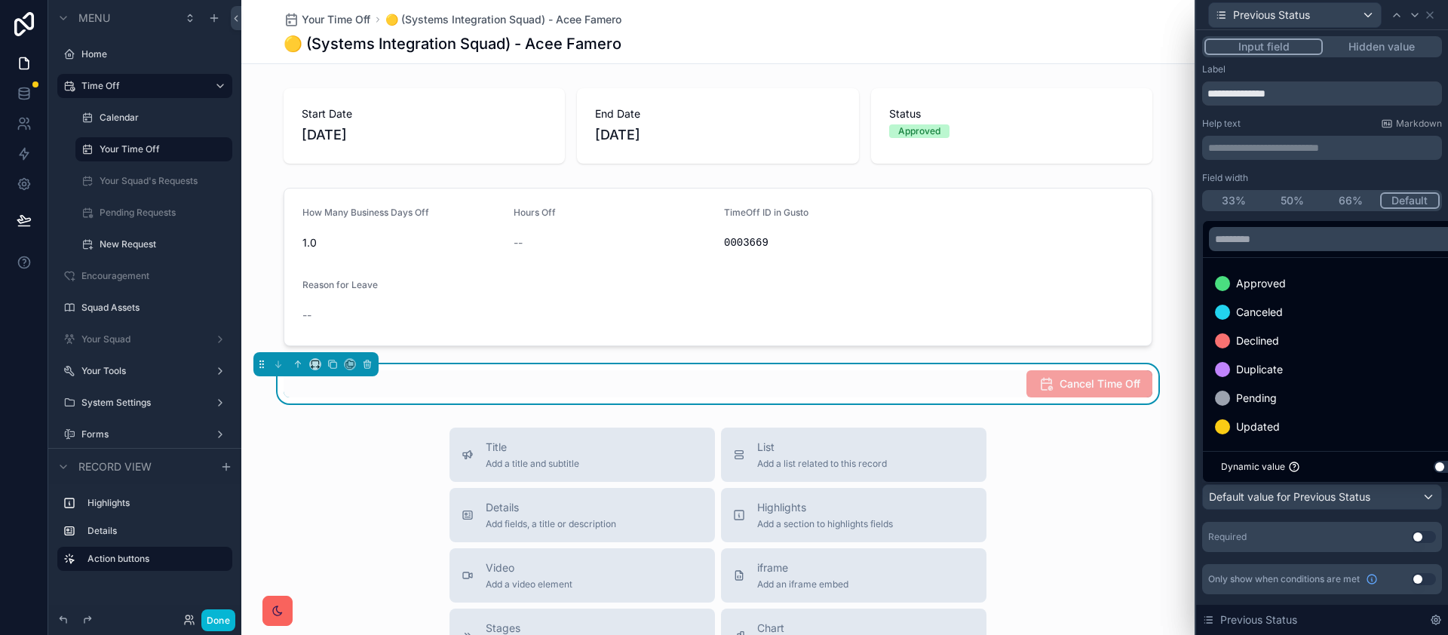
click at [1270, 533] on div at bounding box center [1322, 317] width 252 height 635
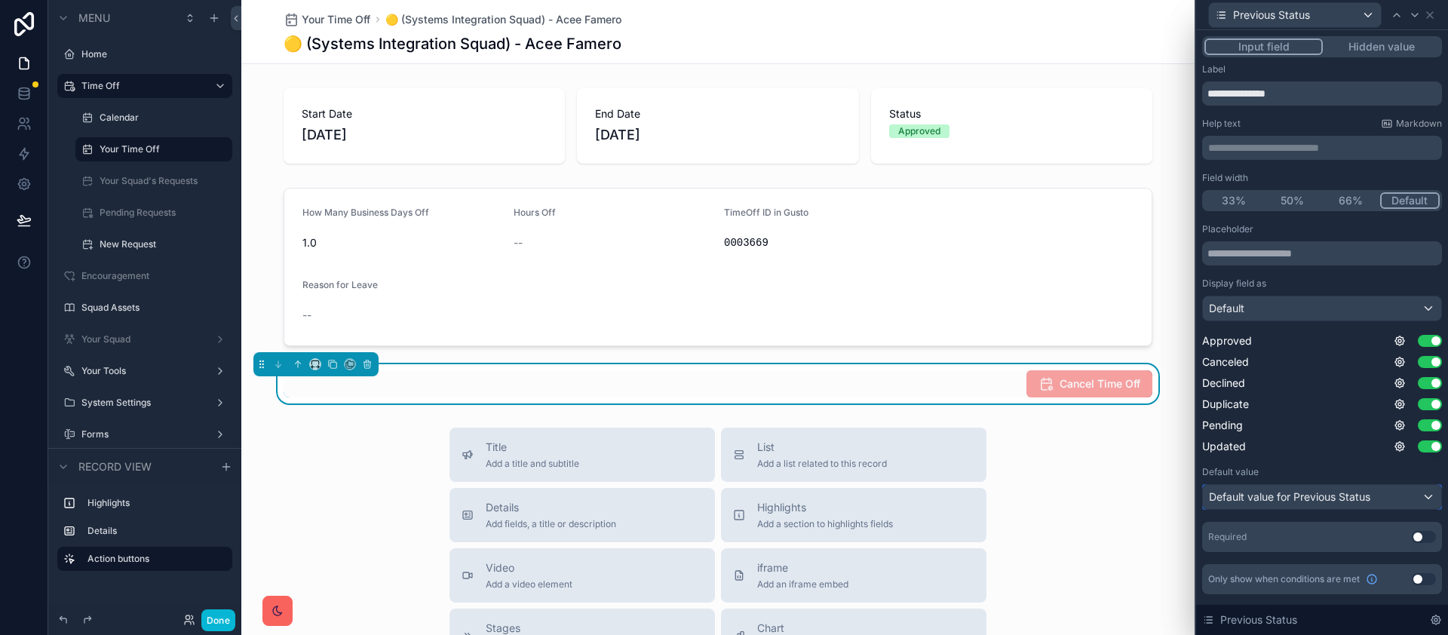
click at [1318, 500] on span "Default value for Previous Status" at bounding box center [1289, 496] width 161 height 13
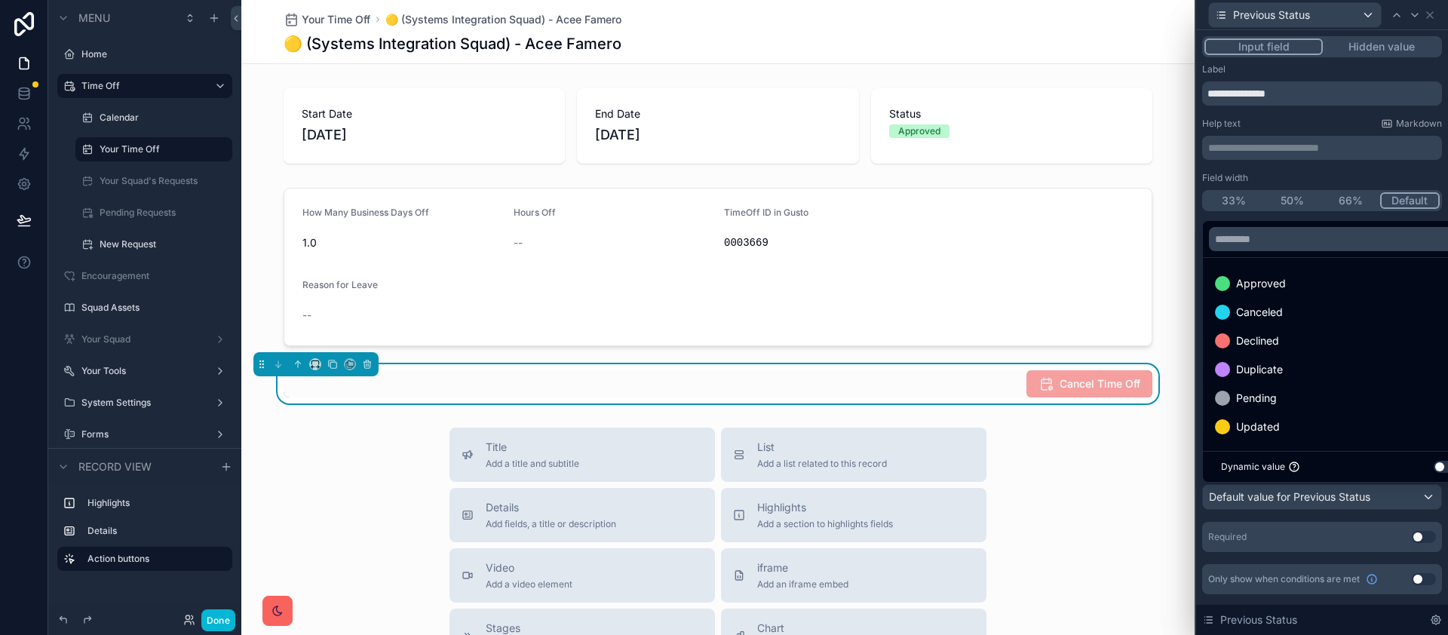
click at [1323, 496] on div at bounding box center [1322, 317] width 252 height 635
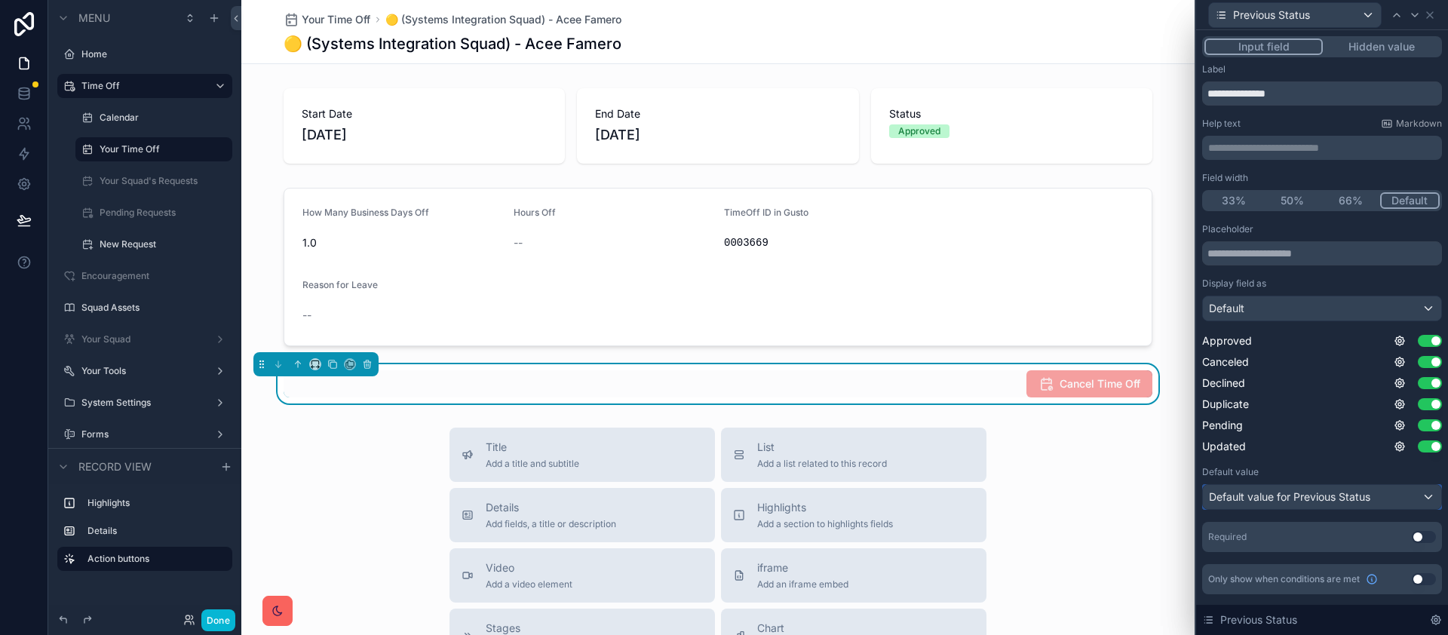
click at [1326, 495] on span "Default value for Previous Status" at bounding box center [1289, 496] width 161 height 13
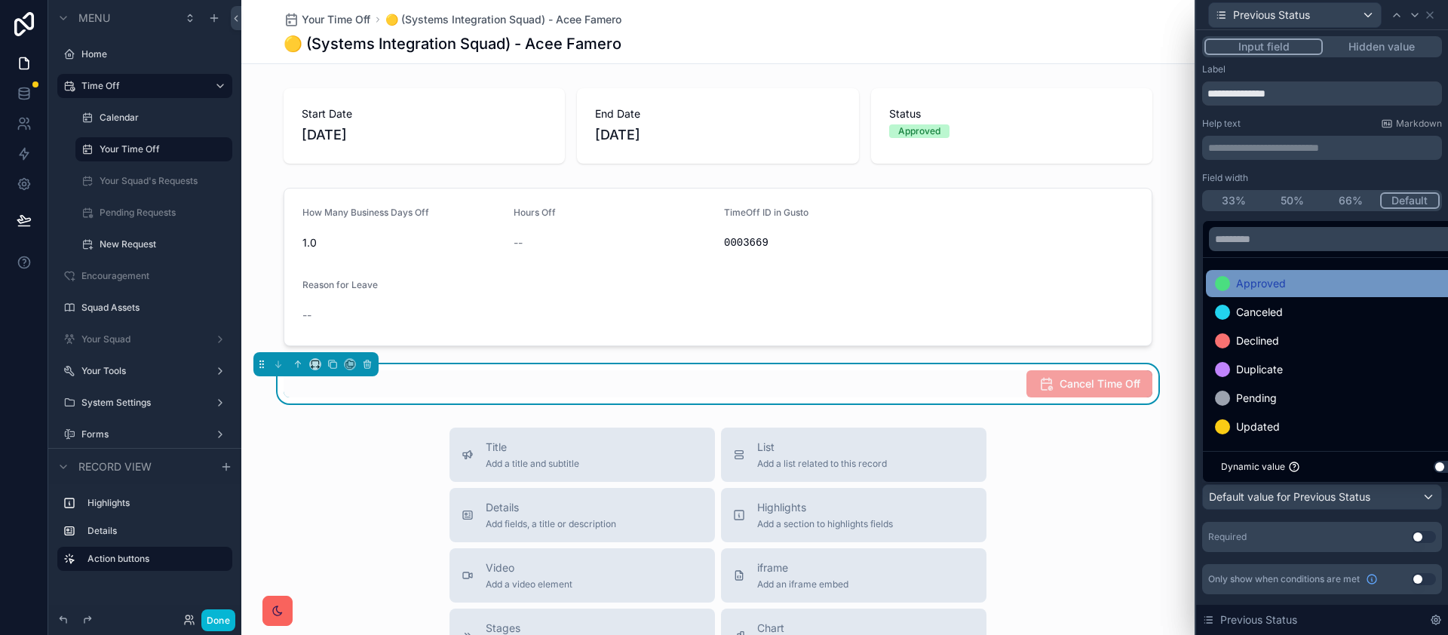
click at [1286, 286] on div "Approved" at bounding box center [1339, 283] width 249 height 18
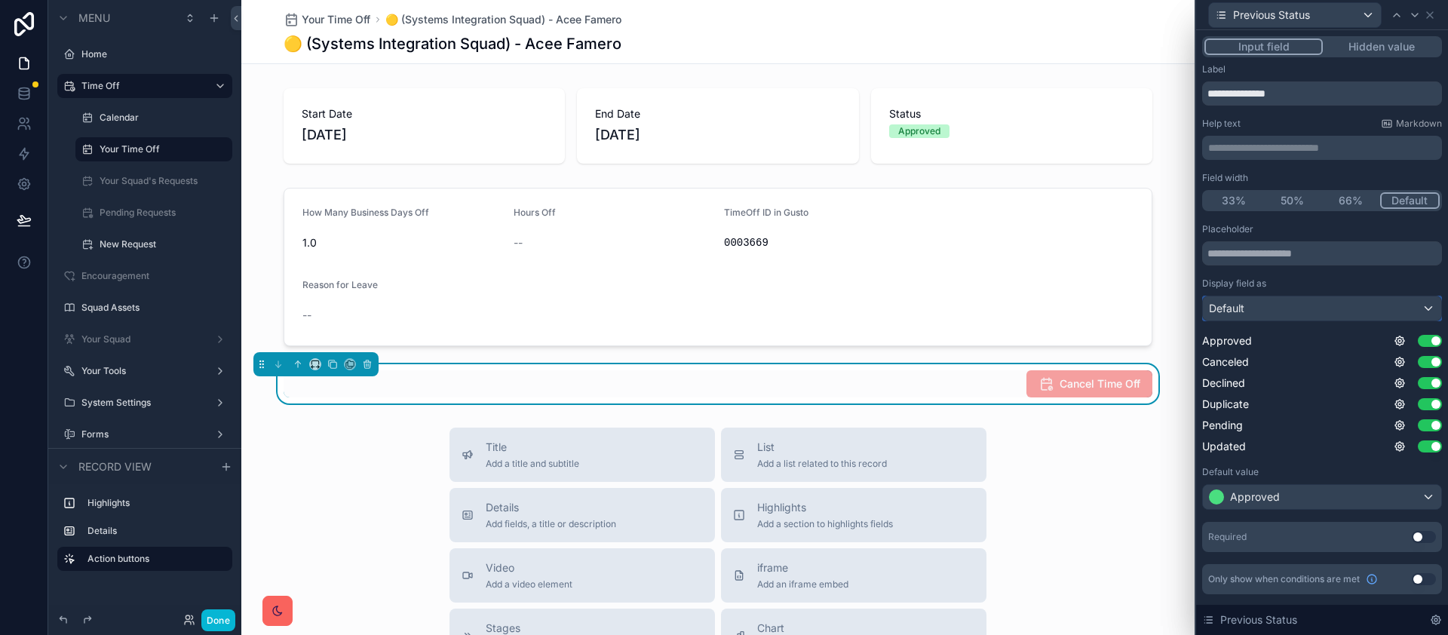
click at [1276, 314] on div "Default" at bounding box center [1322, 308] width 238 height 24
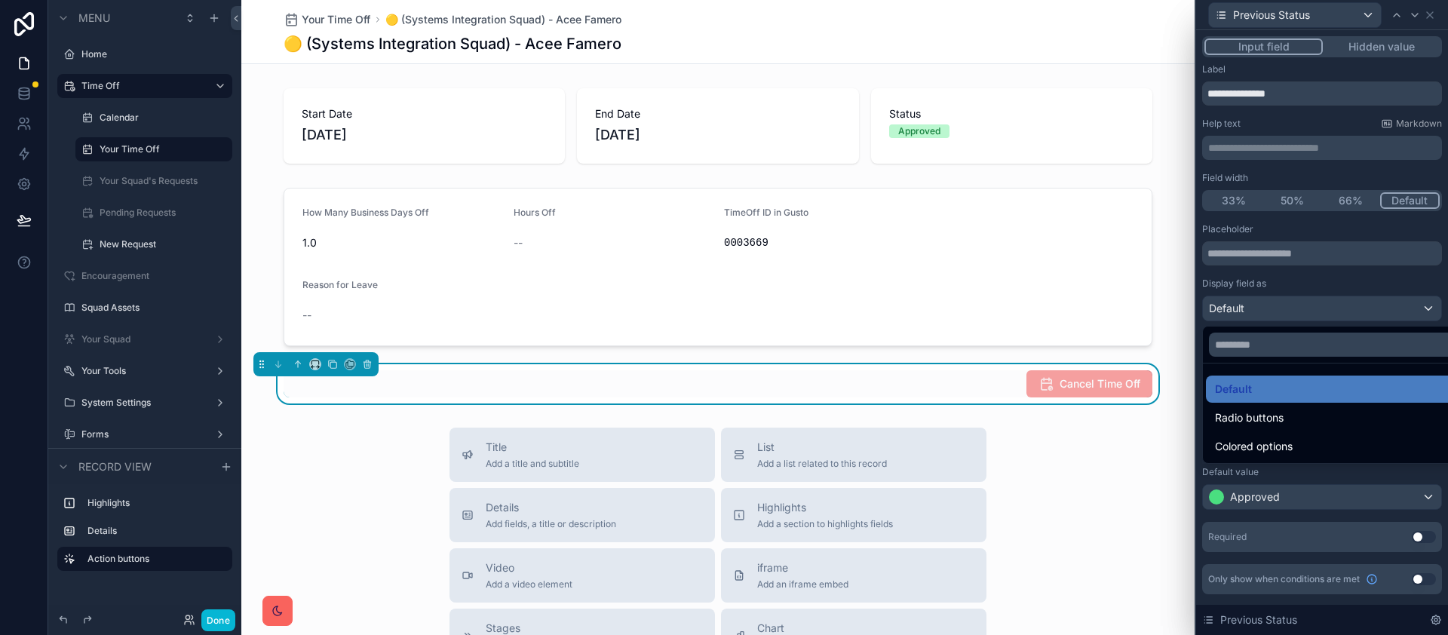
click at [1277, 312] on div at bounding box center [1322, 317] width 252 height 635
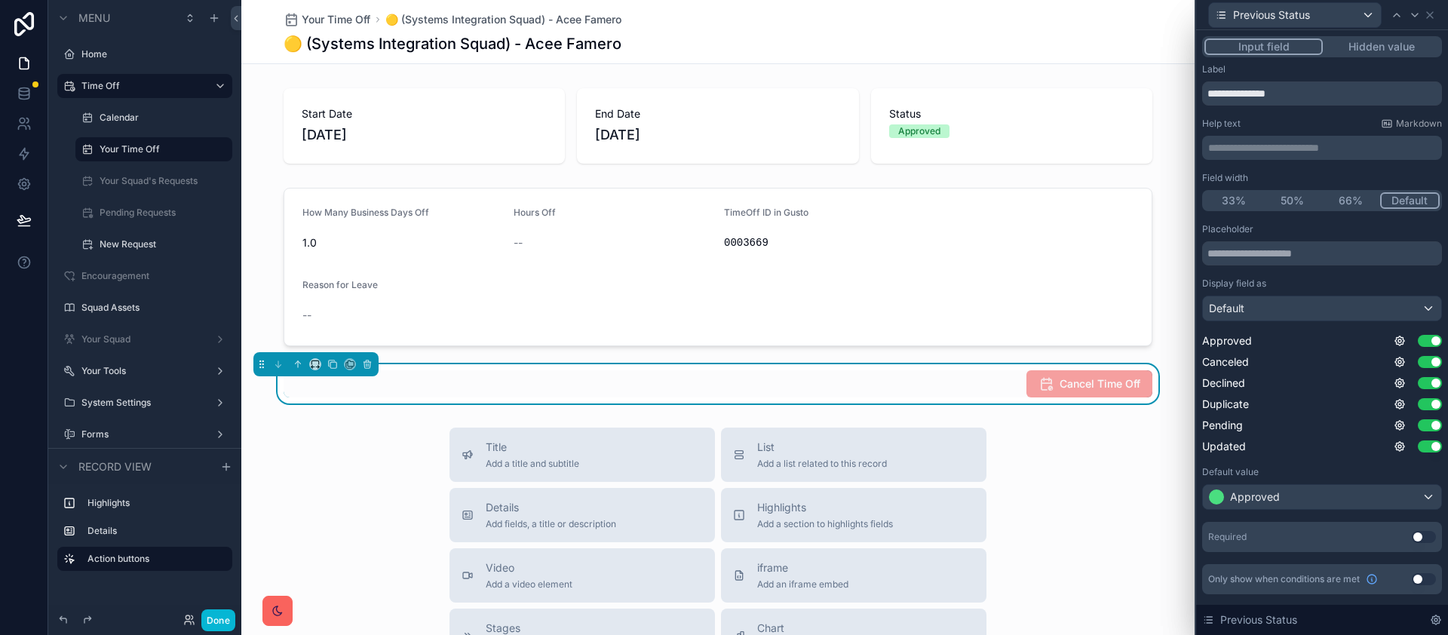
click at [1351, 46] on button "Hidden value" at bounding box center [1381, 46] width 117 height 17
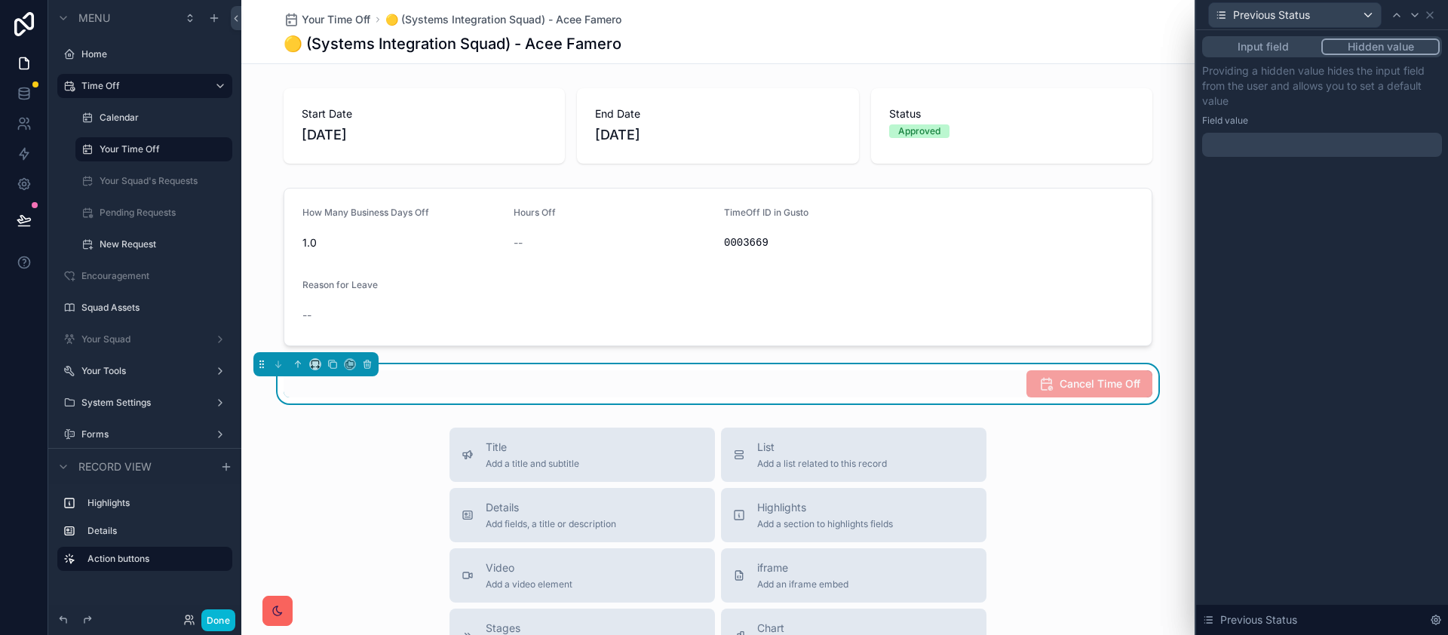
click at [1274, 51] on button "Input field" at bounding box center [1262, 46] width 117 height 17
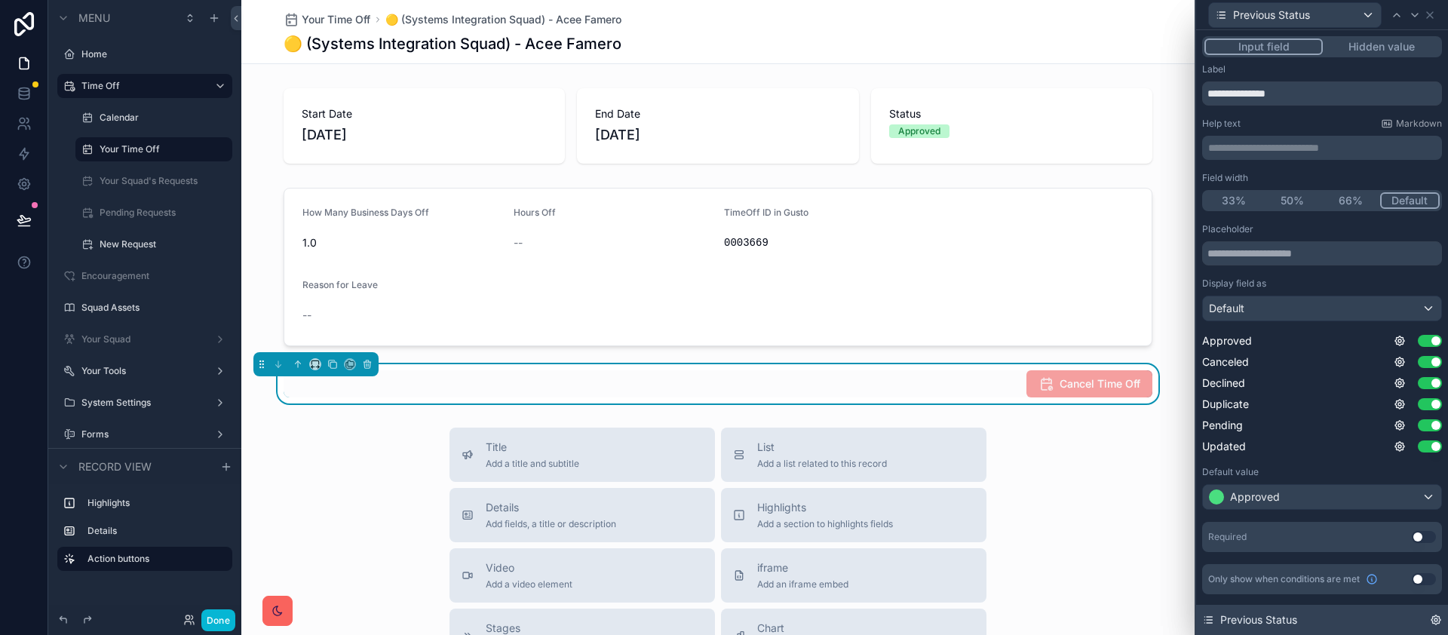
click at [1432, 621] on icon at bounding box center [1435, 619] width 9 height 9
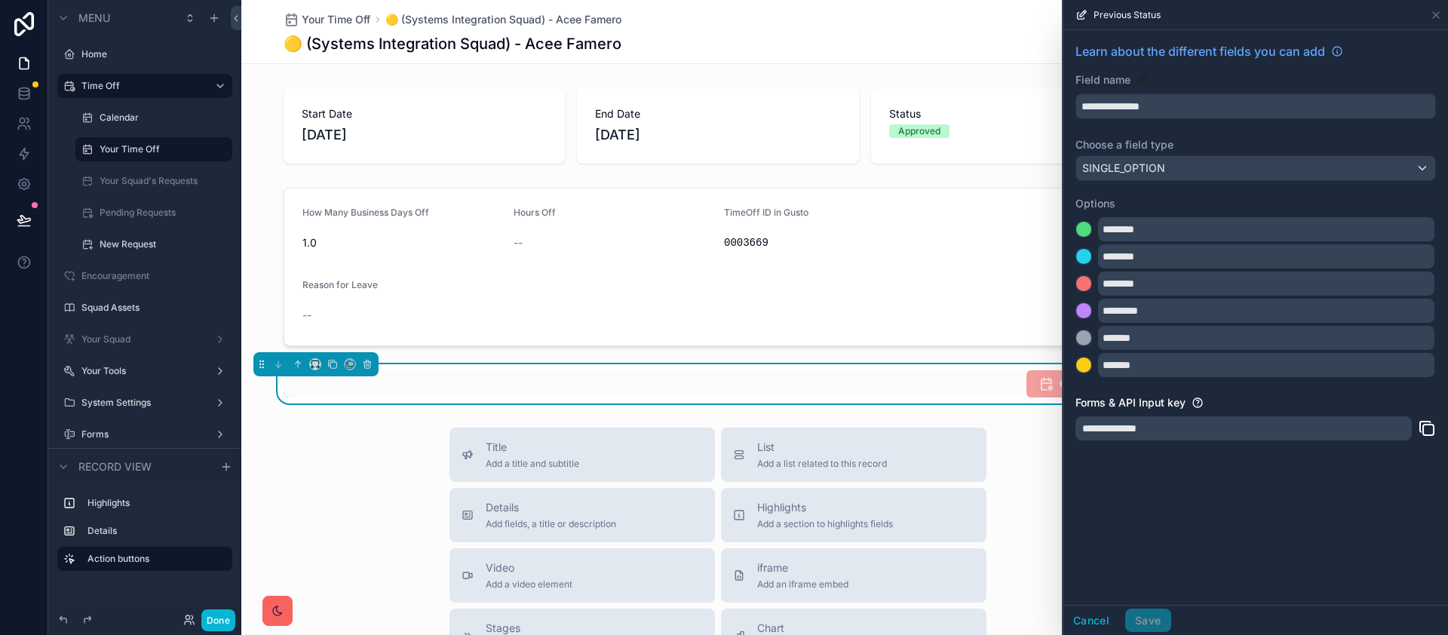
click at [1445, 8] on div "Previous Status" at bounding box center [1255, 15] width 385 height 30
click at [1435, 17] on icon at bounding box center [1436, 15] width 12 height 12
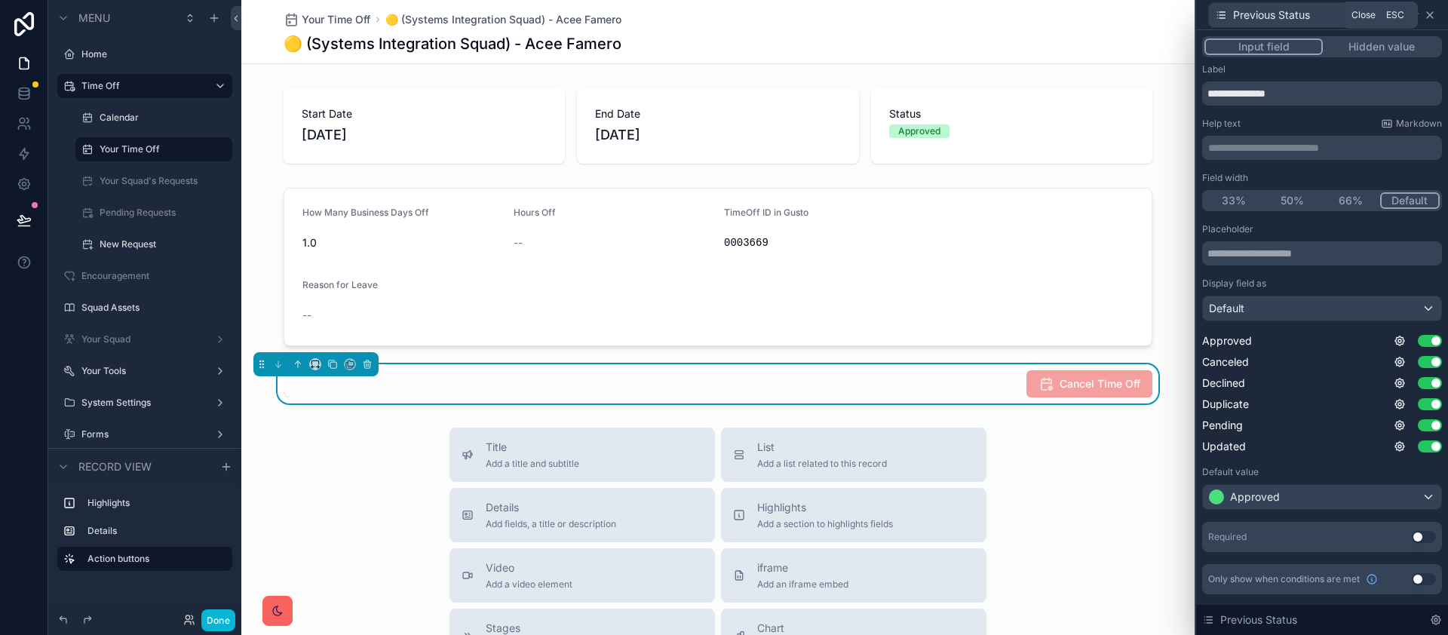
click at [1435, 17] on icon at bounding box center [1430, 15] width 12 height 12
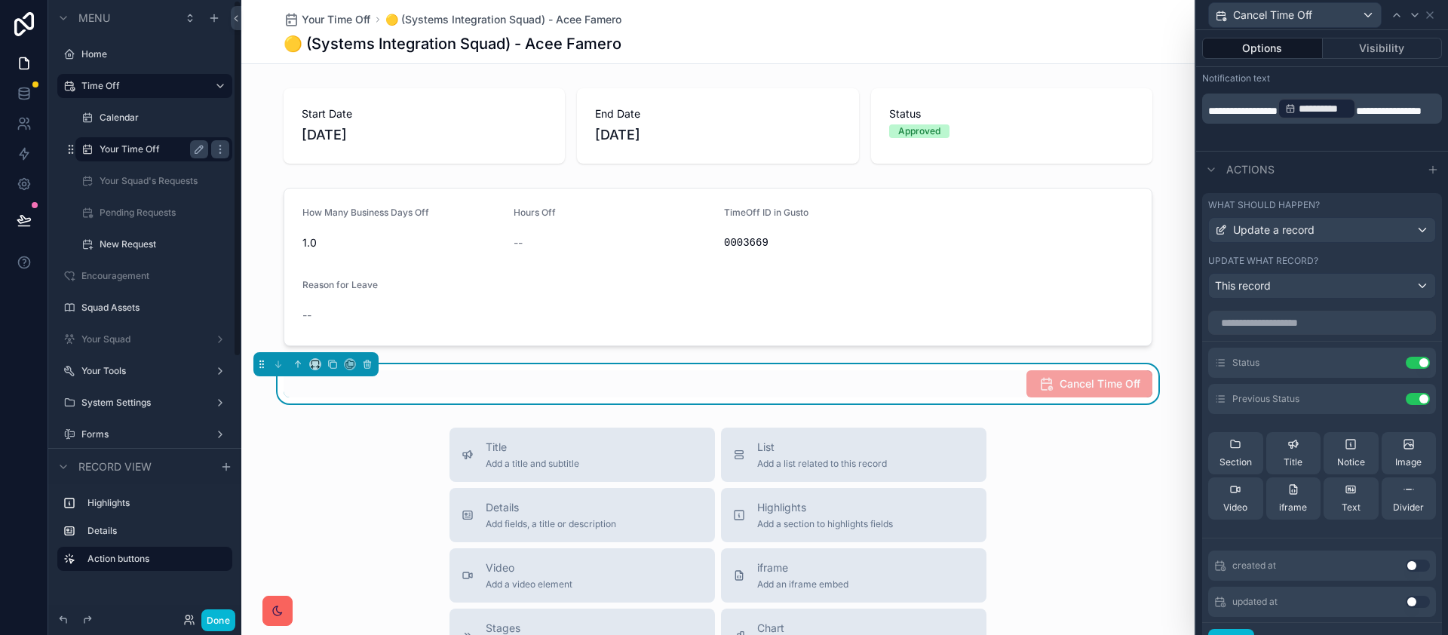
click at [146, 153] on label "Your Time Off" at bounding box center [151, 149] width 103 height 12
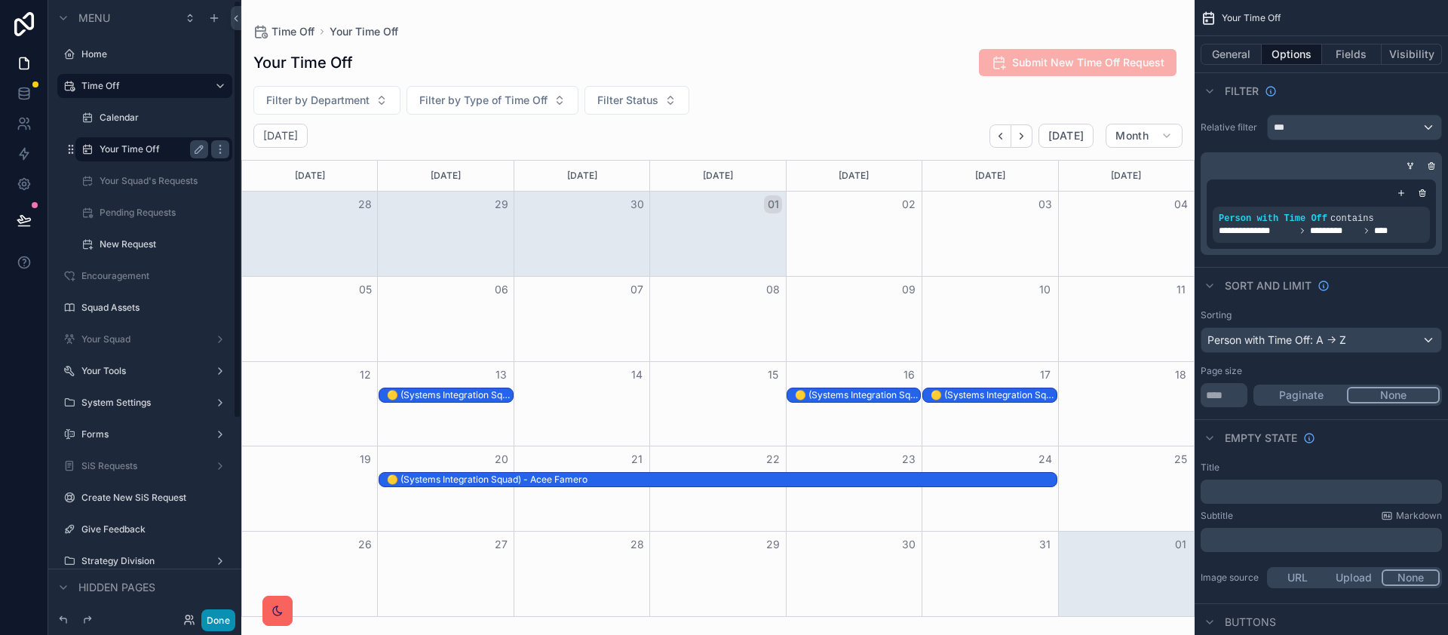
click at [213, 617] on button "Done" at bounding box center [218, 620] width 34 height 22
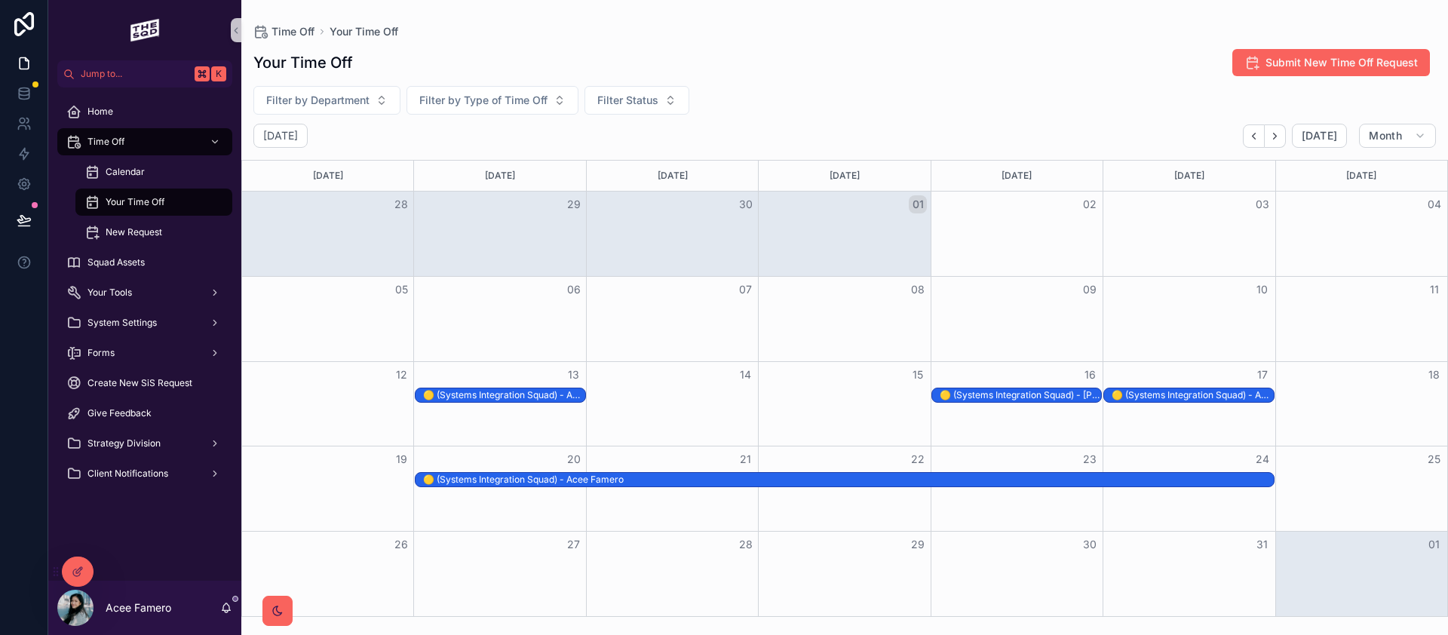
click at [789, 484] on div "🟡 (Systems Integration Squad) - Acee Famero" at bounding box center [848, 480] width 850 height 12
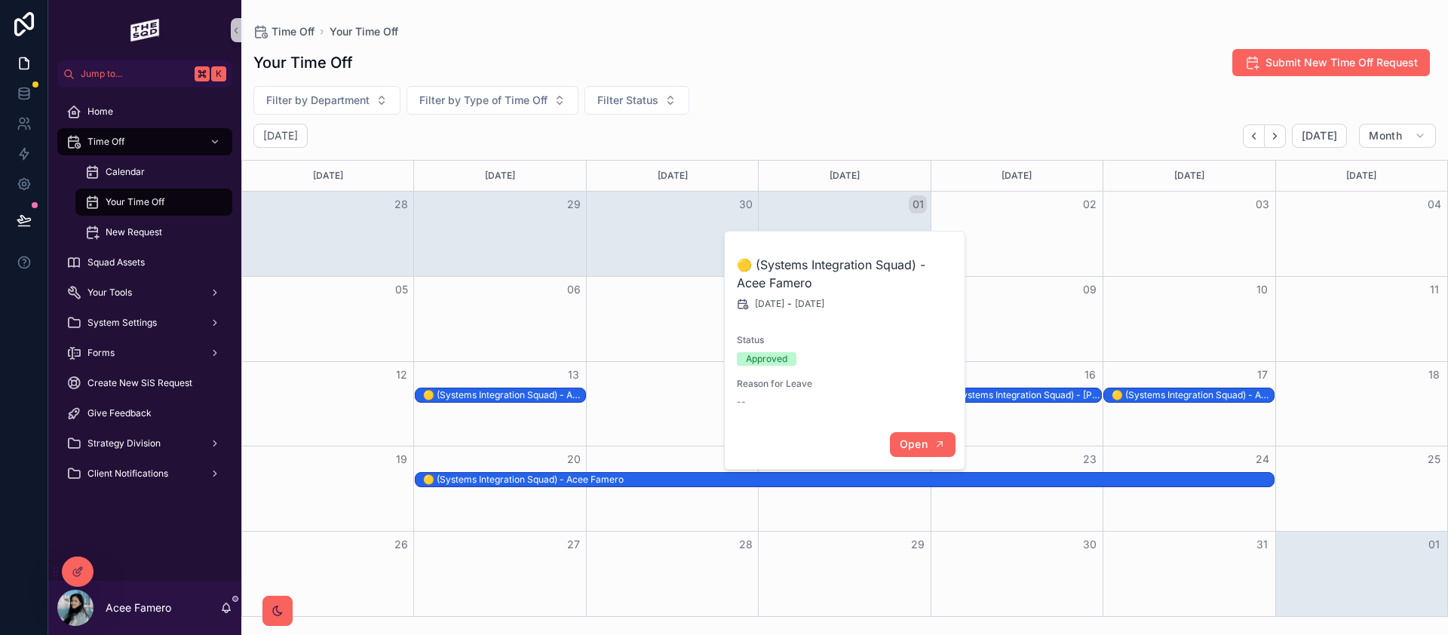
click at [900, 440] on span "Open" at bounding box center [914, 444] width 28 height 14
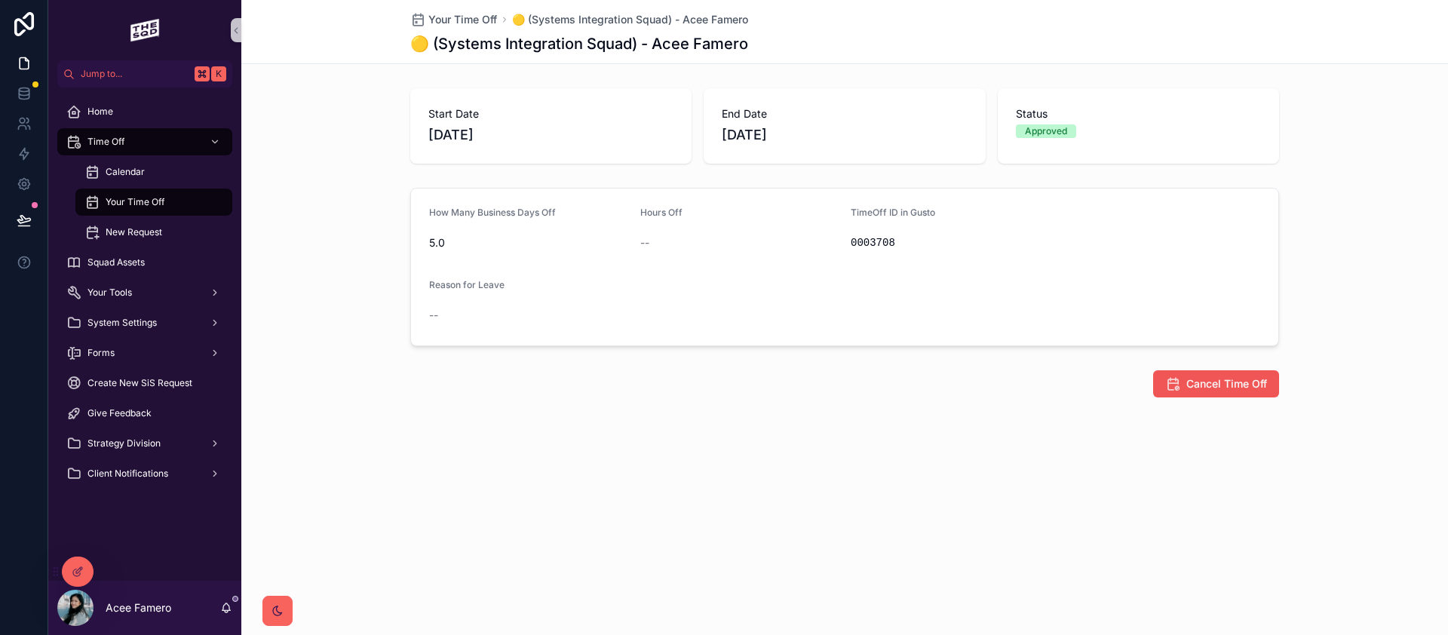
click at [1249, 379] on span "Cancel Time Off" at bounding box center [1226, 383] width 81 height 15
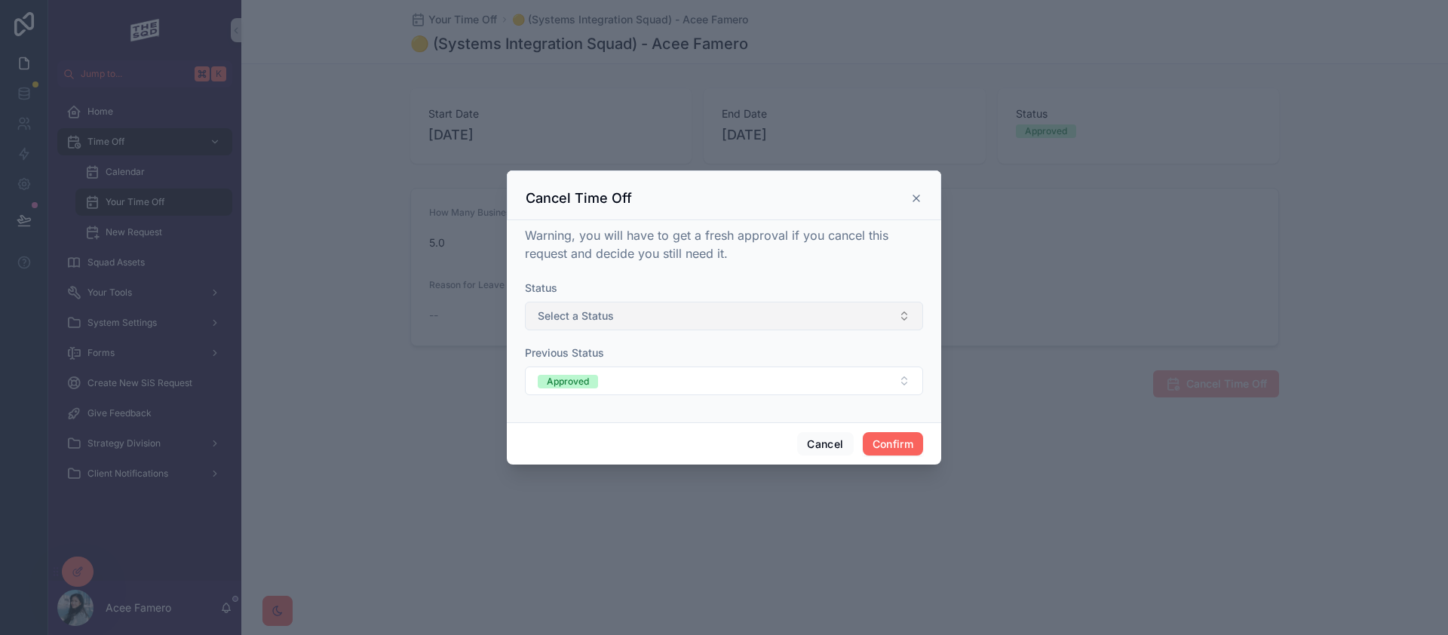
click at [616, 308] on button "Select a Status" at bounding box center [724, 316] width 398 height 29
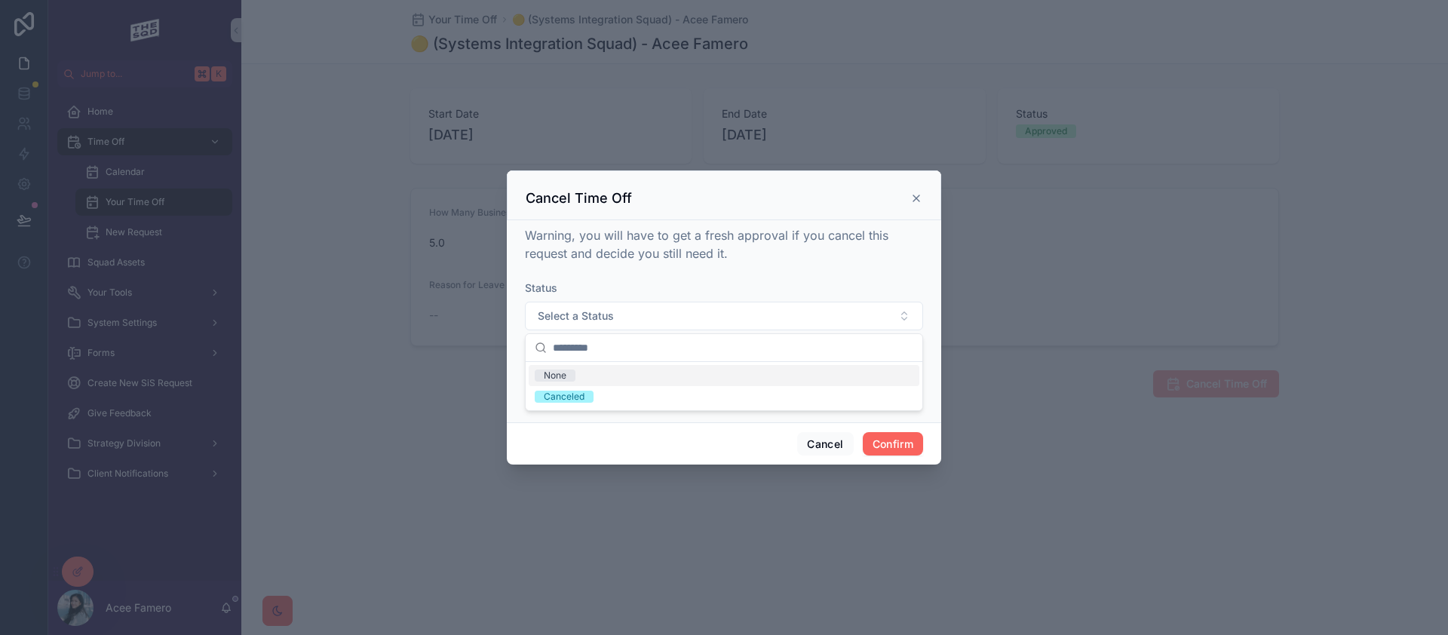
click at [639, 286] on div "Status" at bounding box center [724, 287] width 398 height 15
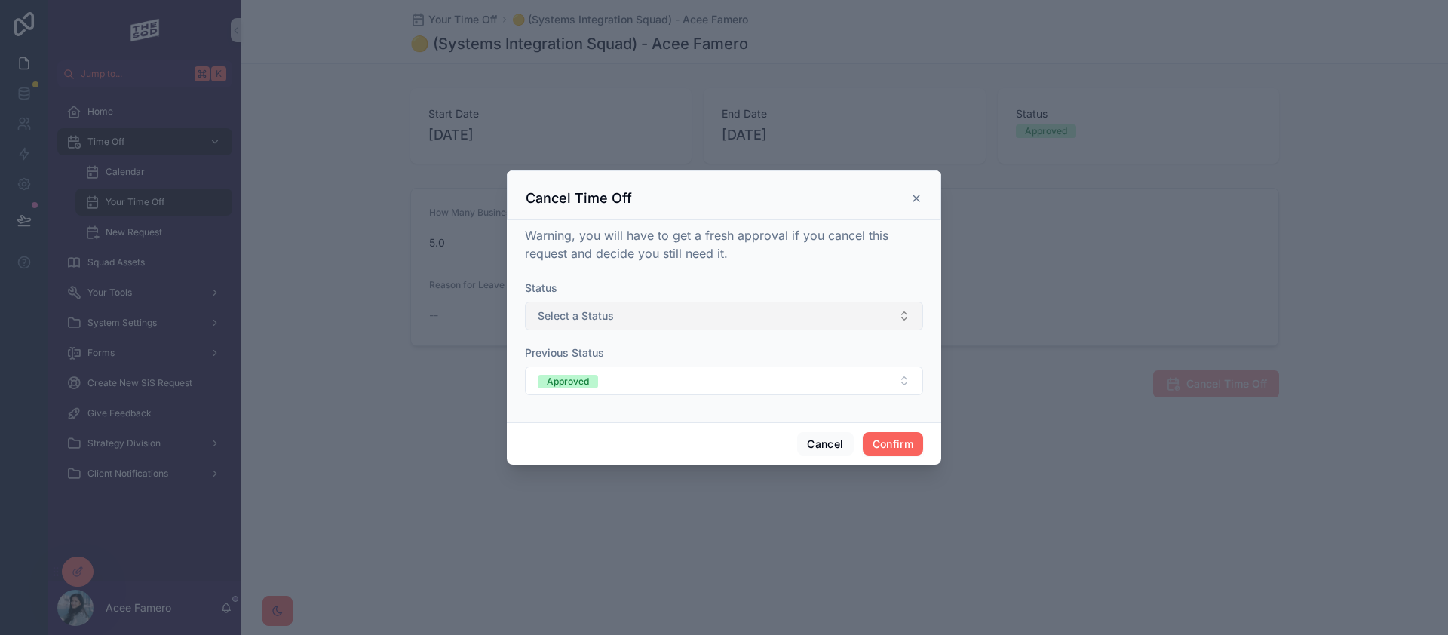
click at [641, 317] on button "Select a Status" at bounding box center [724, 316] width 398 height 29
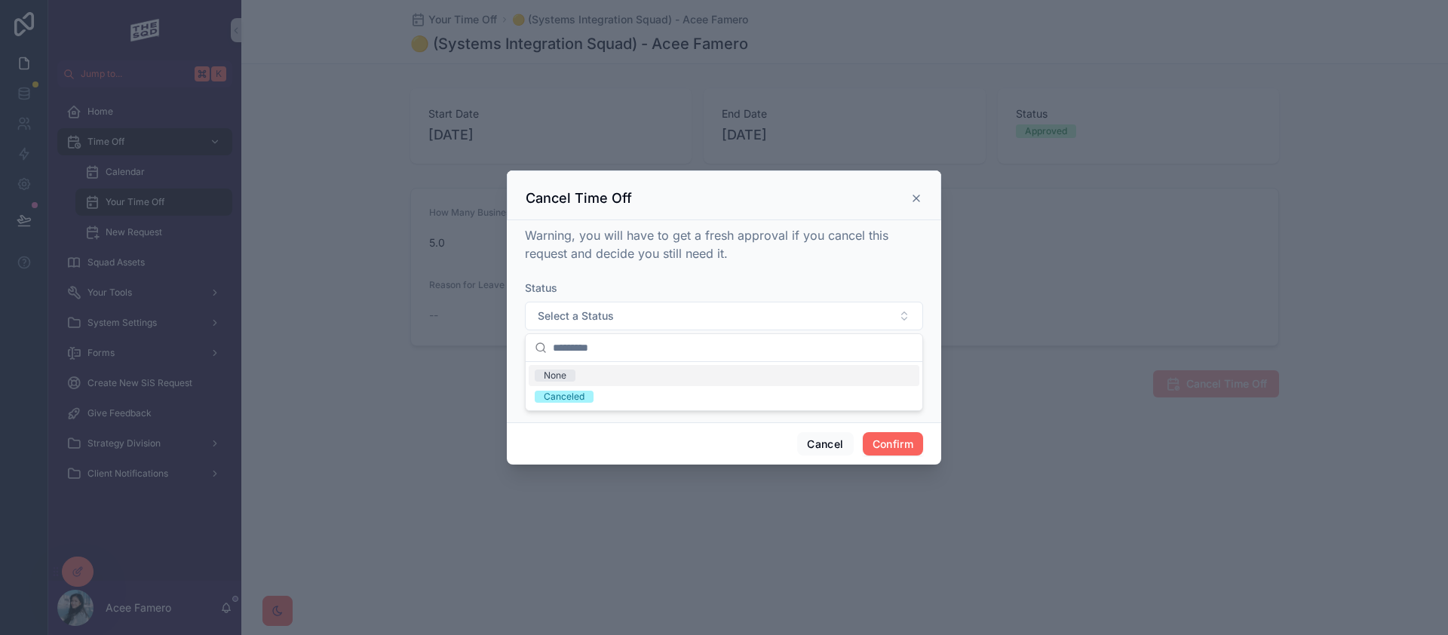
click at [675, 284] on div "Status" at bounding box center [724, 287] width 398 height 15
click at [639, 379] on button "Approved" at bounding box center [724, 380] width 398 height 29
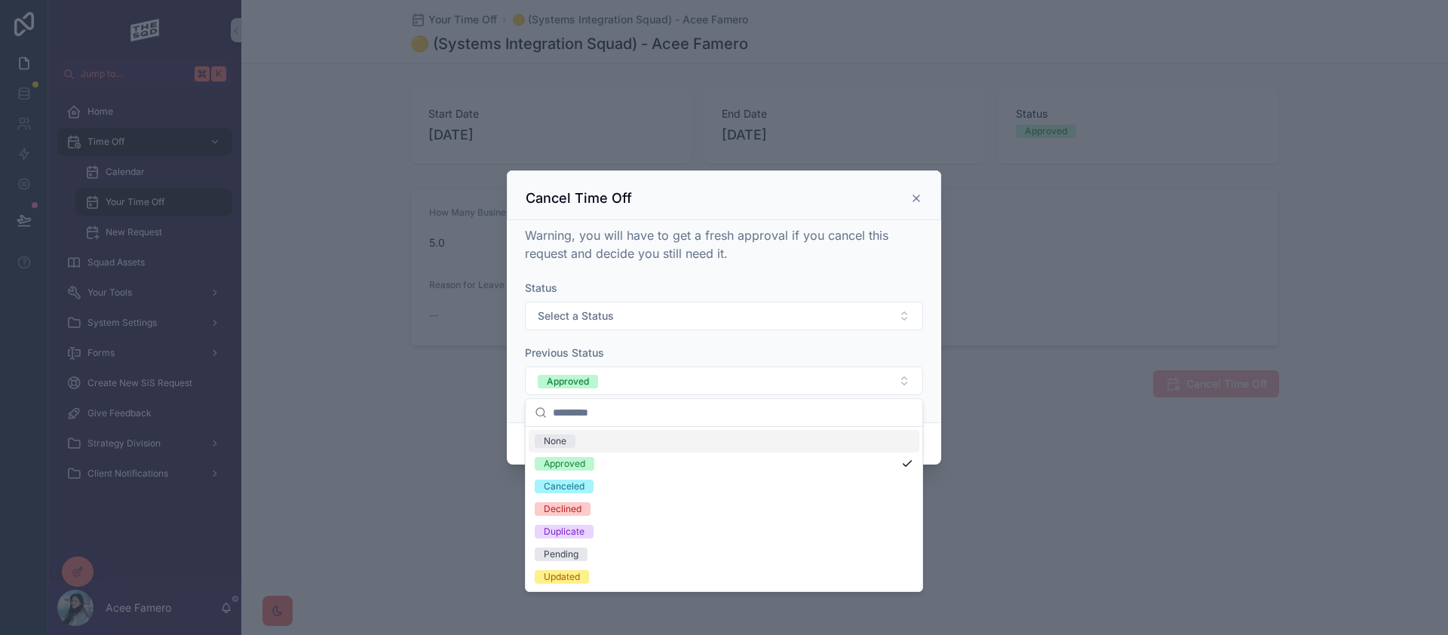
click at [701, 281] on div "Status" at bounding box center [724, 287] width 398 height 15
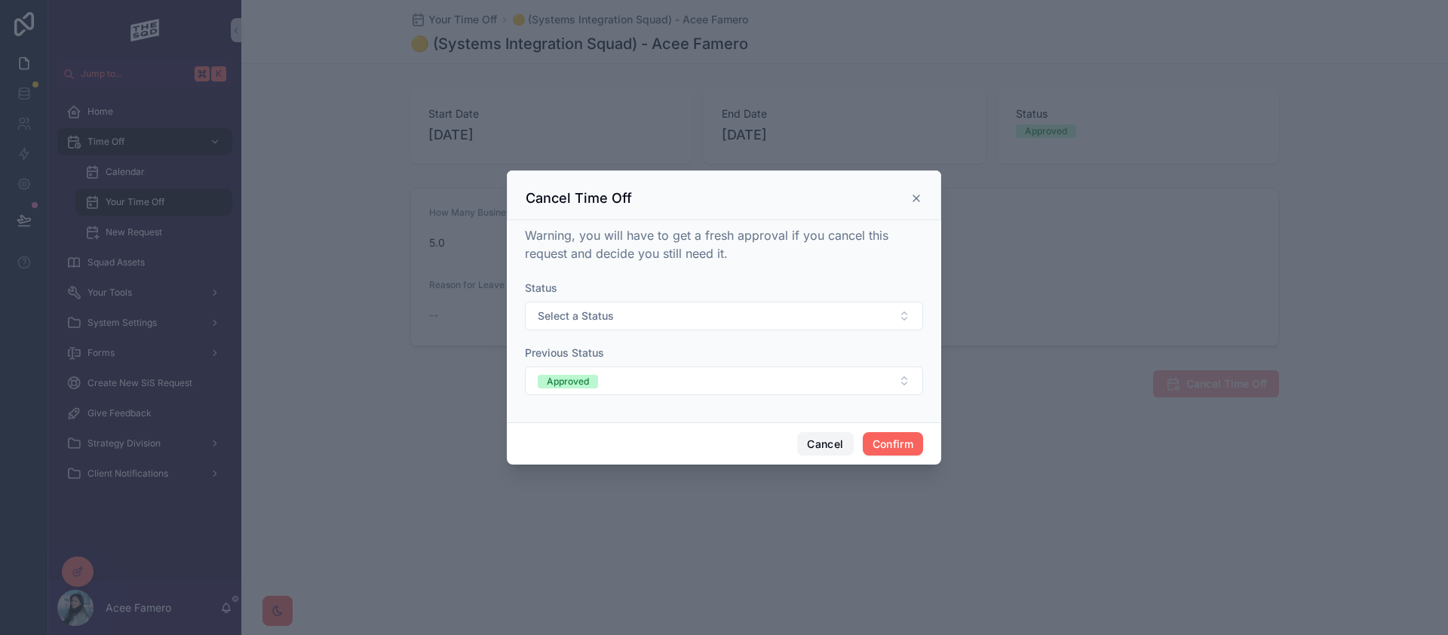
click at [799, 435] on button "Cancel" at bounding box center [825, 444] width 56 height 24
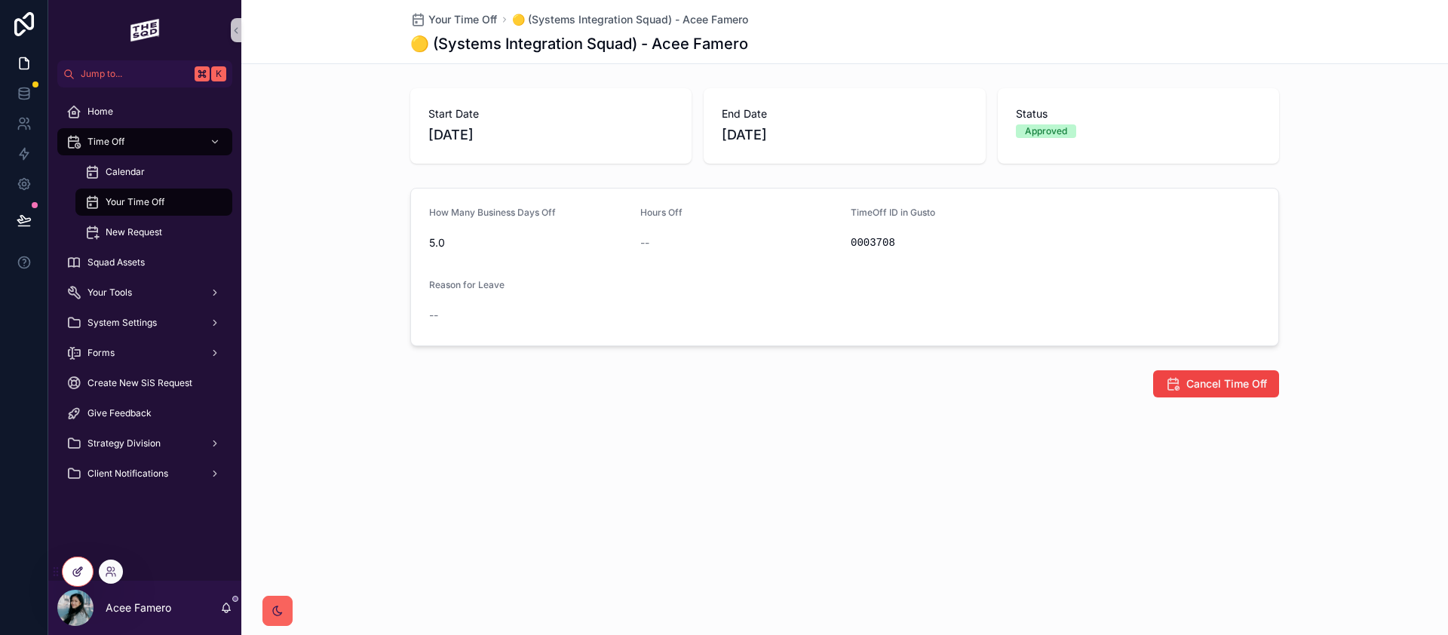
click at [78, 570] on icon at bounding box center [78, 571] width 12 height 12
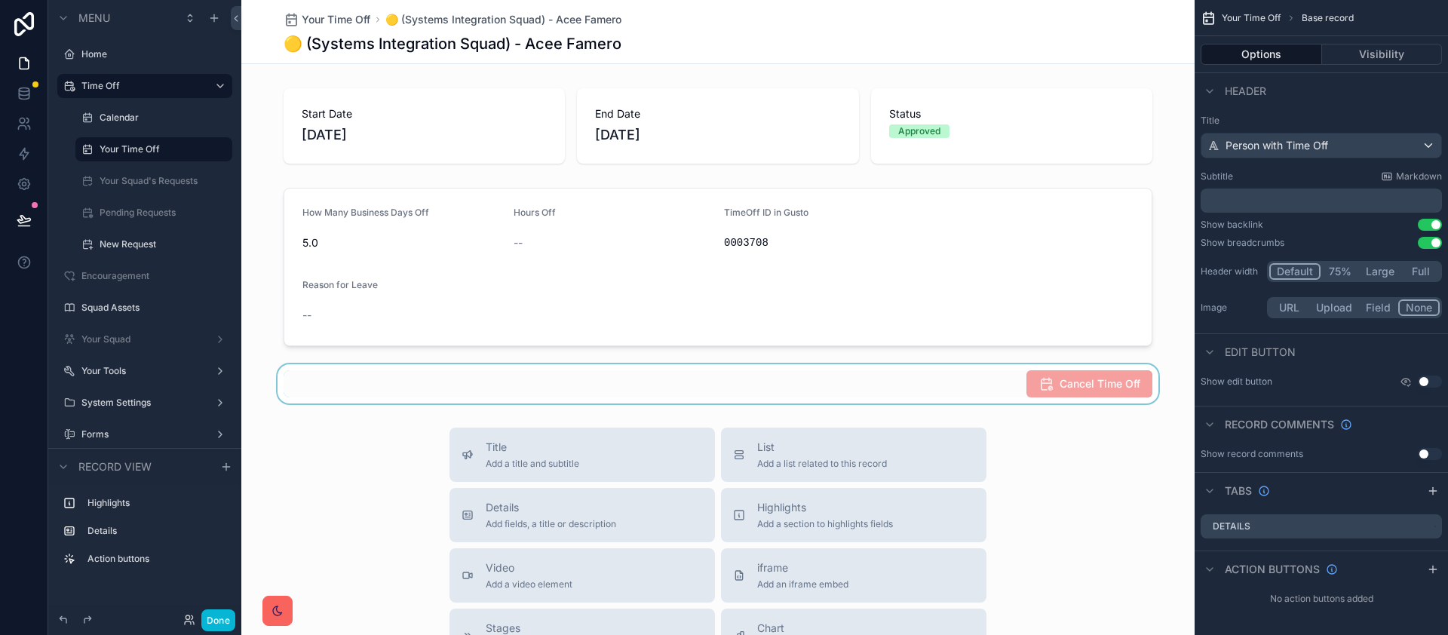
click at [1088, 381] on div "scrollable content" at bounding box center [717, 383] width 953 height 39
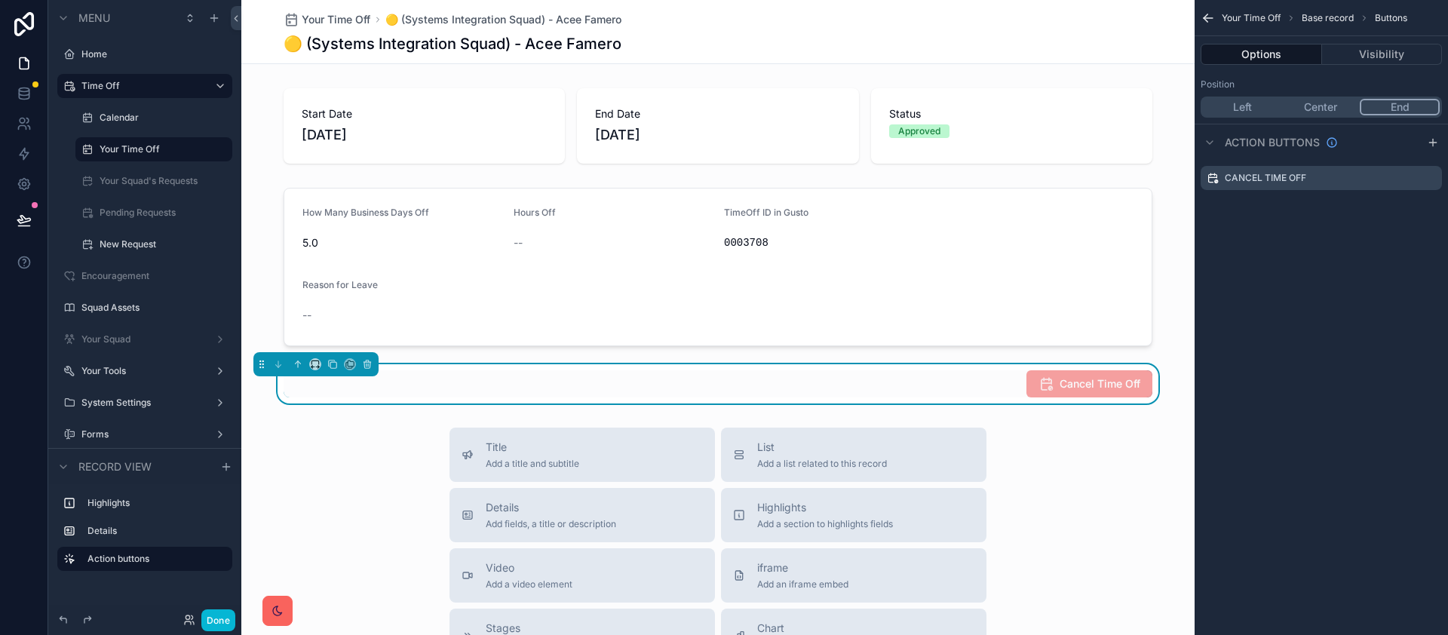
click at [1256, 195] on div "Cancel Time Off" at bounding box center [1320, 178] width 253 height 36
click at [1269, 182] on label "Cancel Time Off" at bounding box center [1264, 178] width 81 height 12
click at [1432, 179] on icon "scrollable content" at bounding box center [1430, 178] width 12 height 12
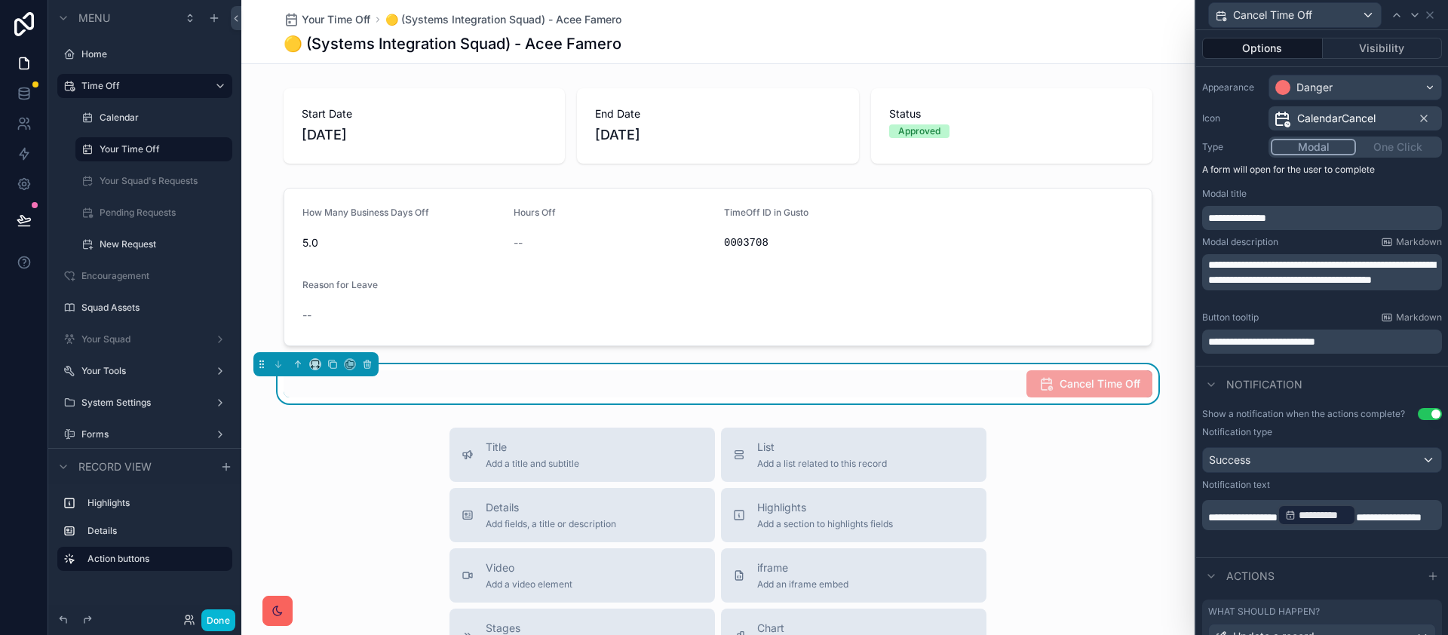
scroll to position [241, 0]
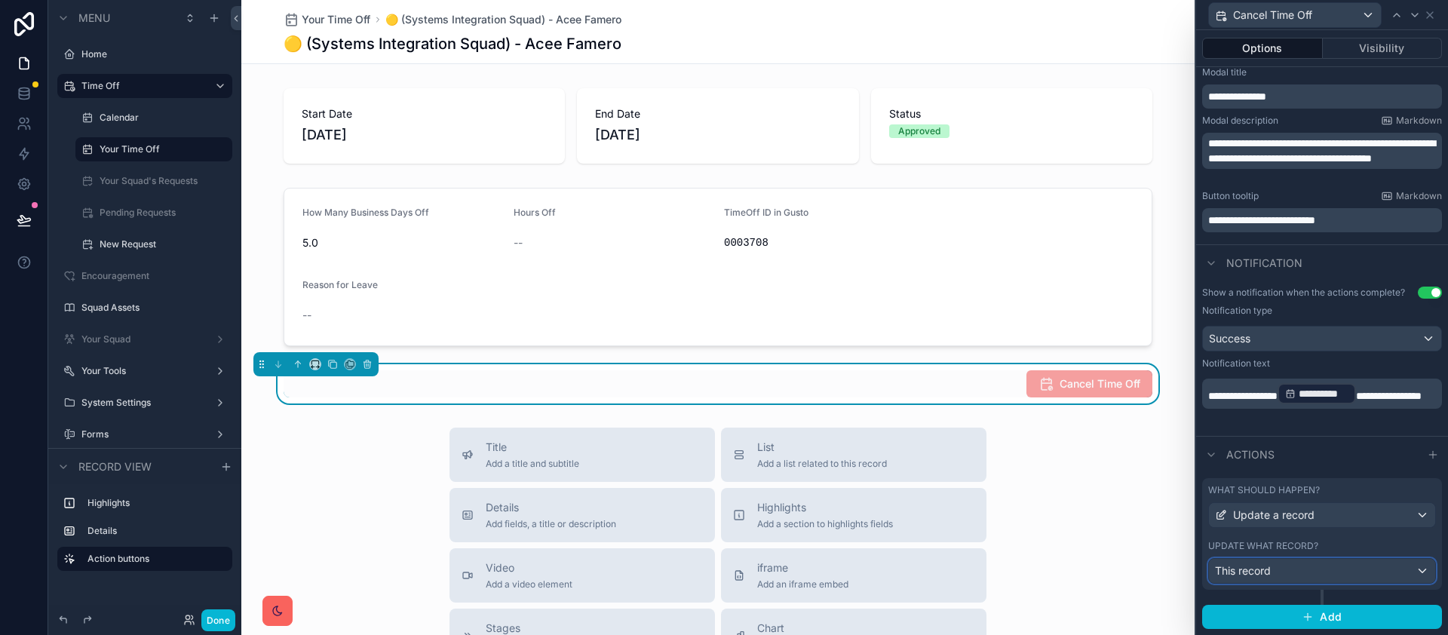
click at [1360, 573] on div "This record" at bounding box center [1322, 571] width 226 height 24
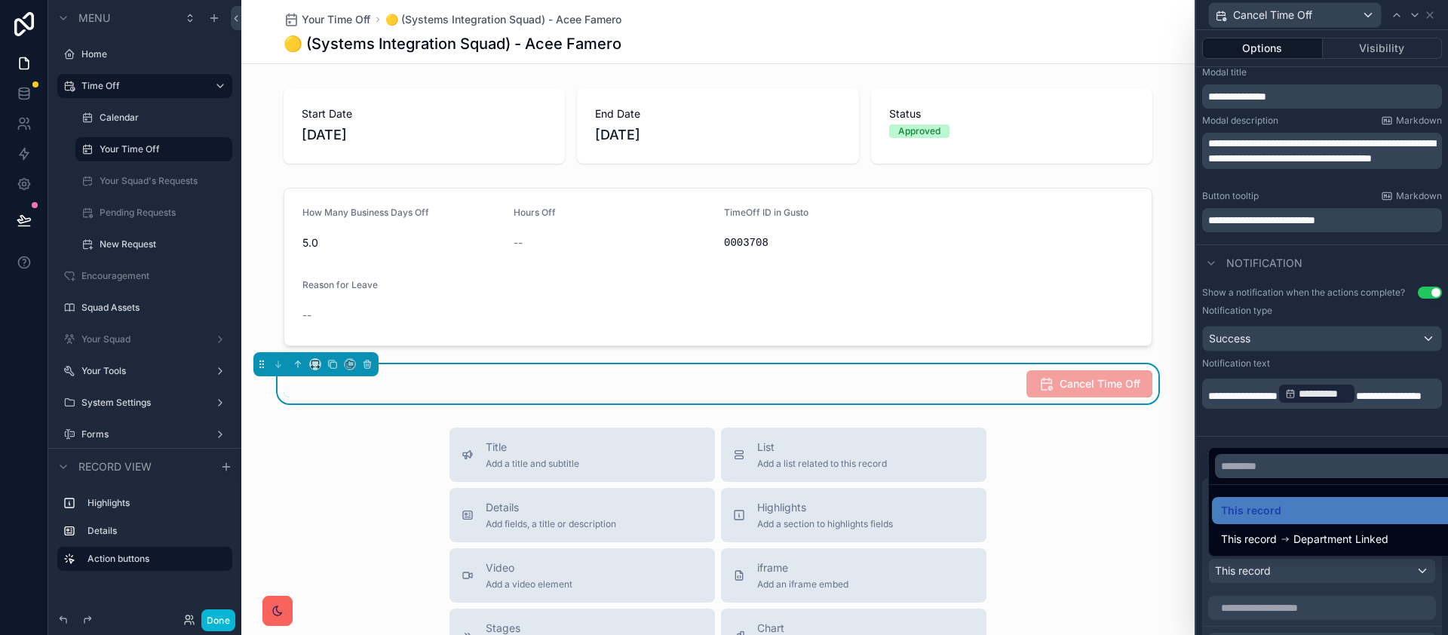
click at [1360, 573] on div at bounding box center [1322, 317] width 252 height 635
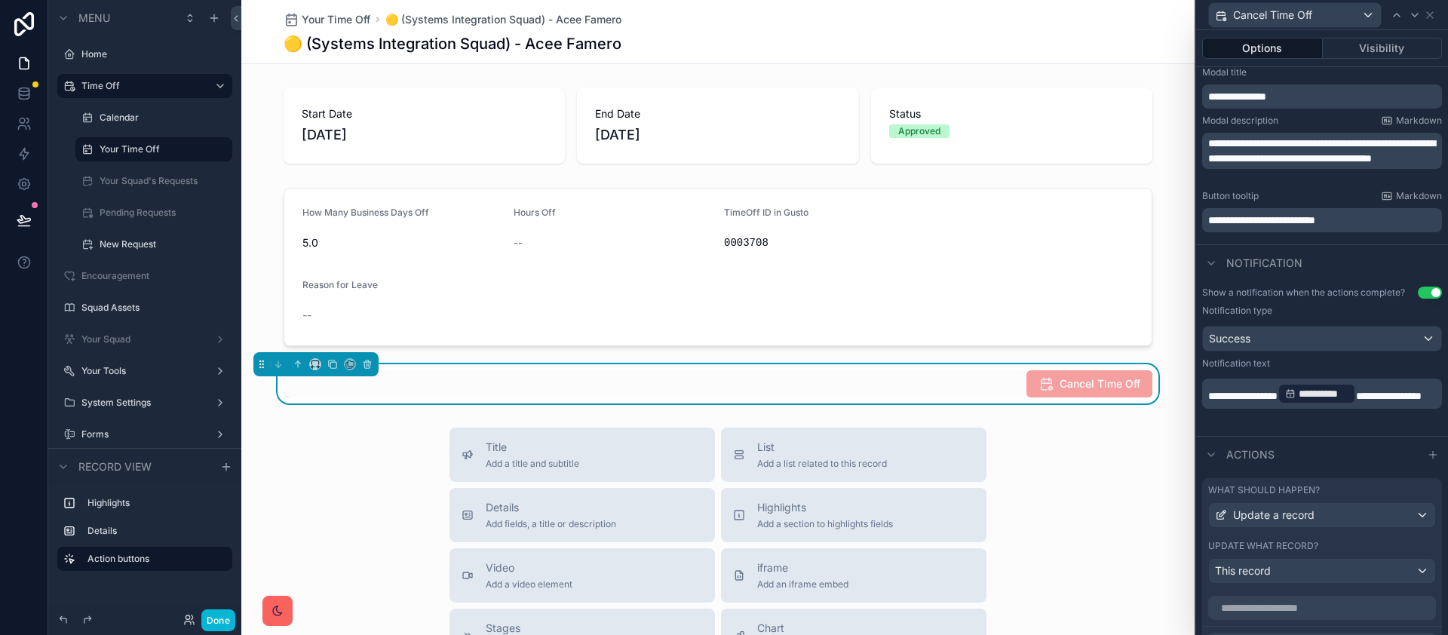
scroll to position [594, 0]
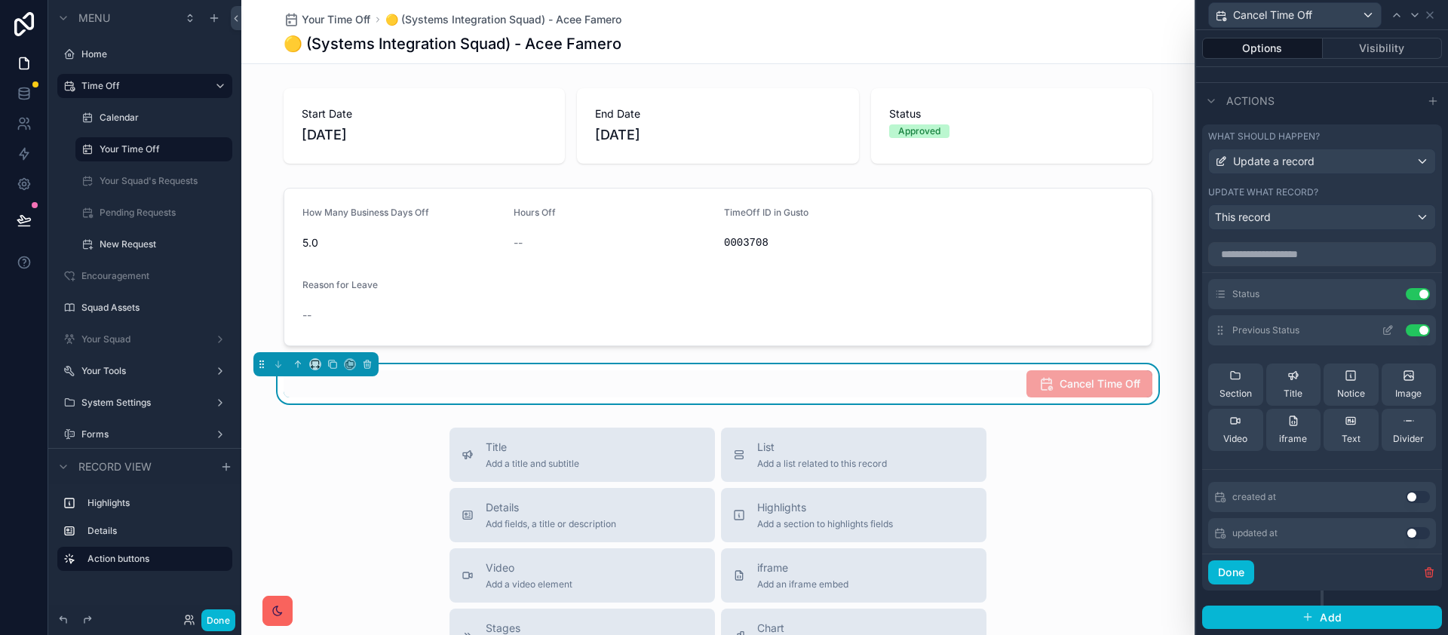
click at [1405, 326] on button "Use setting" at bounding box center [1417, 330] width 24 height 12
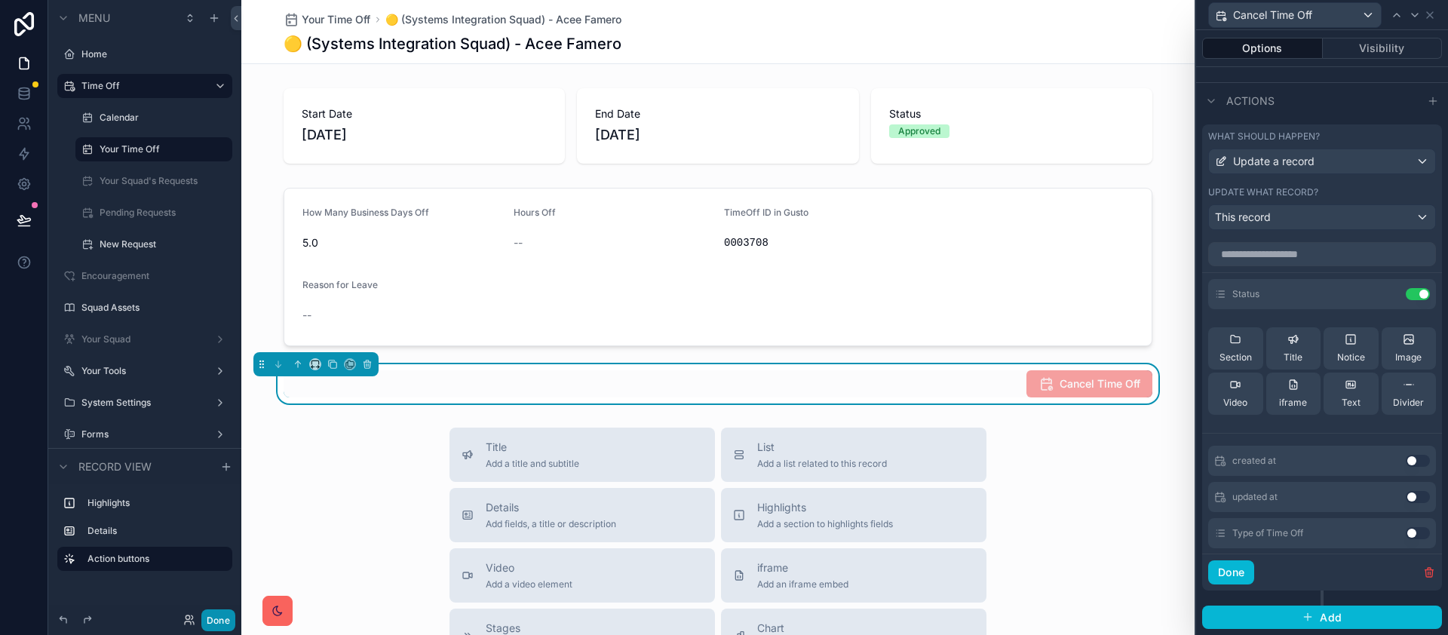
click at [223, 625] on button "Done" at bounding box center [218, 620] width 34 height 22
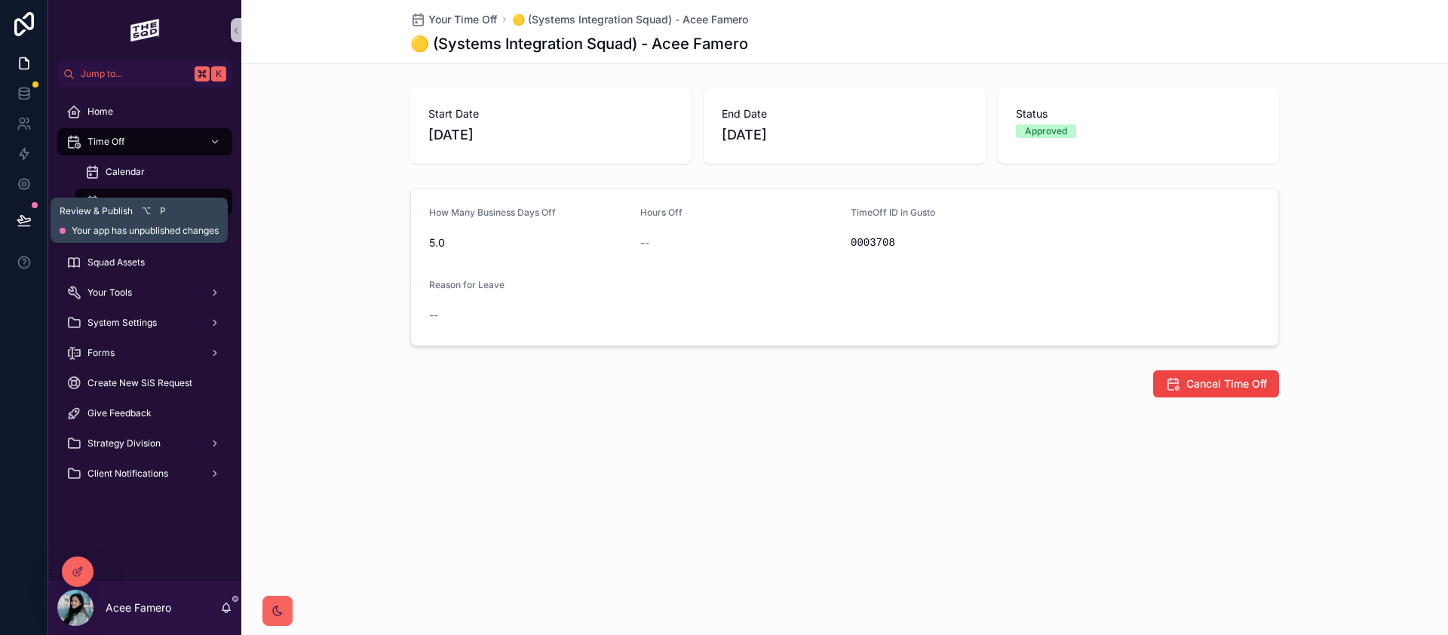
click at [30, 220] on icon at bounding box center [24, 220] width 15 height 15
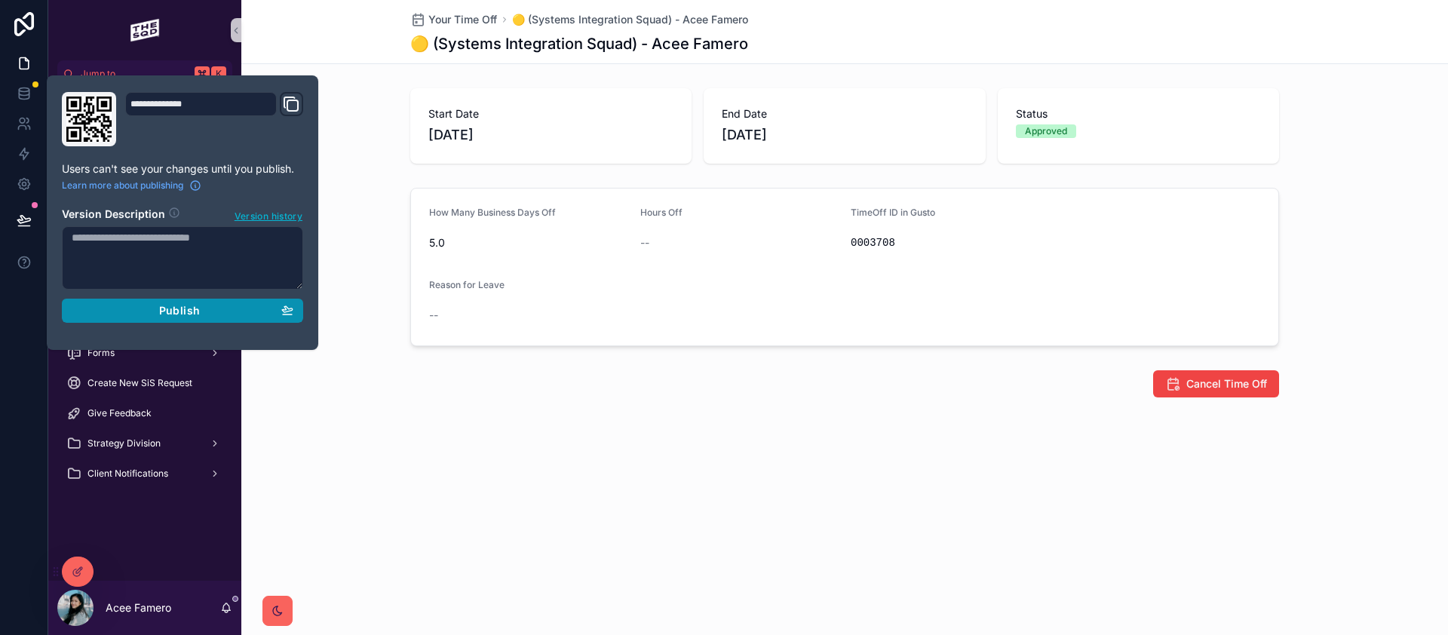
click at [175, 312] on span "Publish" at bounding box center [179, 311] width 41 height 14
